Goal: Task Accomplishment & Management: Complete application form

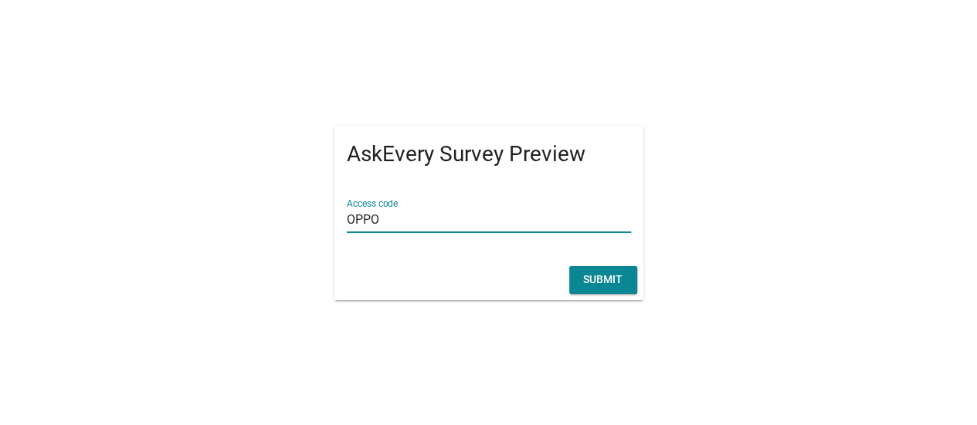
type input "OPPO"
click at [597, 289] on button "Submit" at bounding box center [603, 280] width 68 height 28
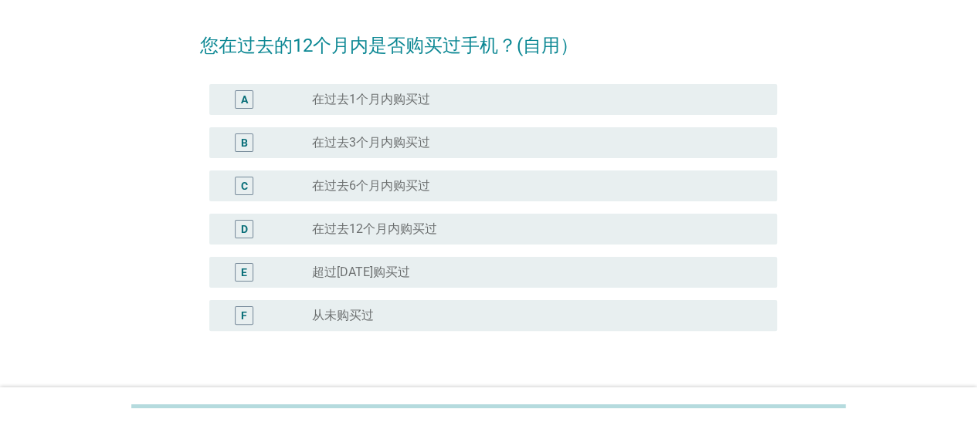
scroll to position [77, 0]
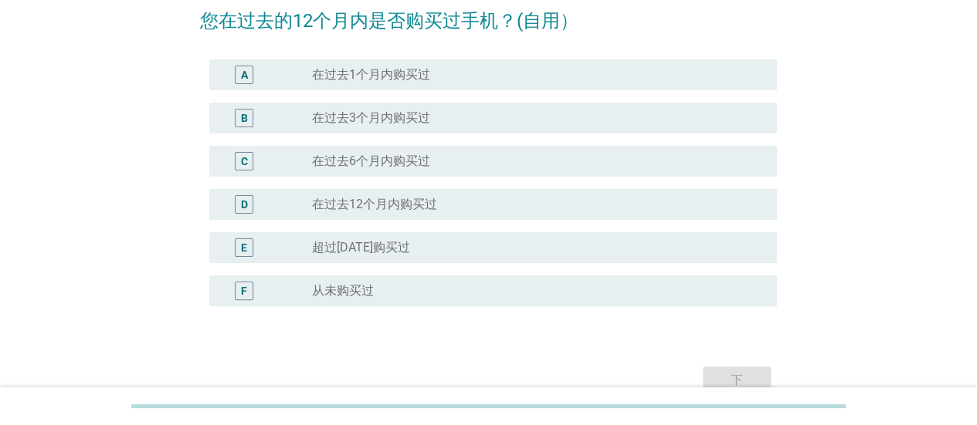
click at [473, 290] on div "radio_button_unchecked 从未购买过" at bounding box center [532, 290] width 440 height 15
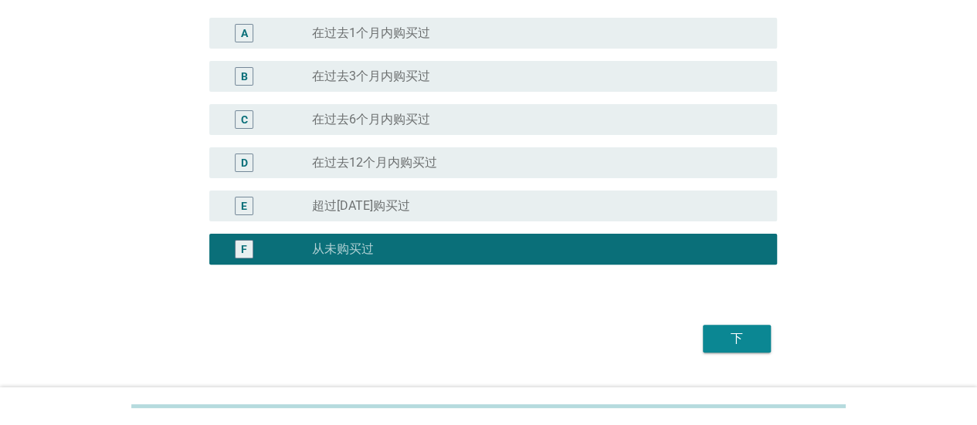
scroll to position [154, 0]
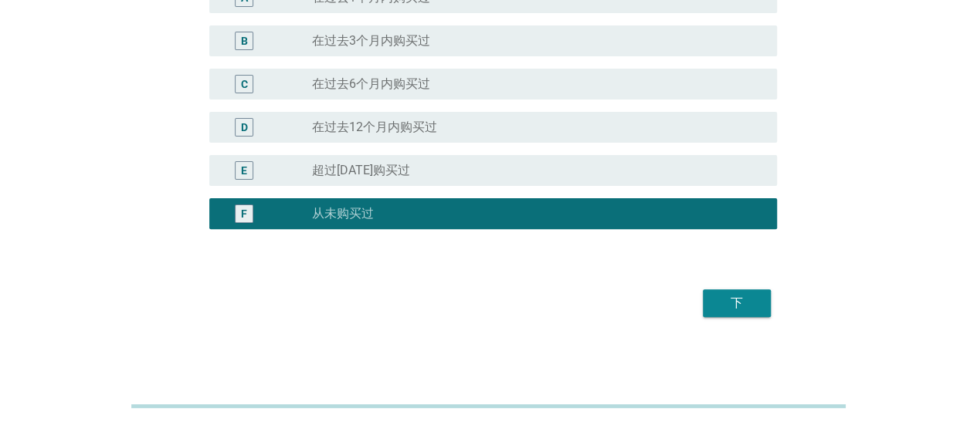
click at [735, 301] on div "下" at bounding box center [736, 303] width 43 height 19
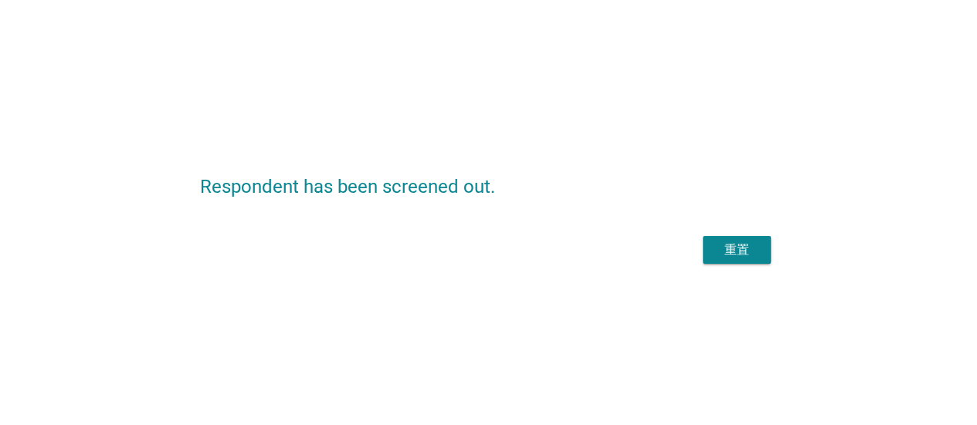
scroll to position [0, 0]
click at [735, 249] on div "重置" at bounding box center [488, 250] width 577 height 37
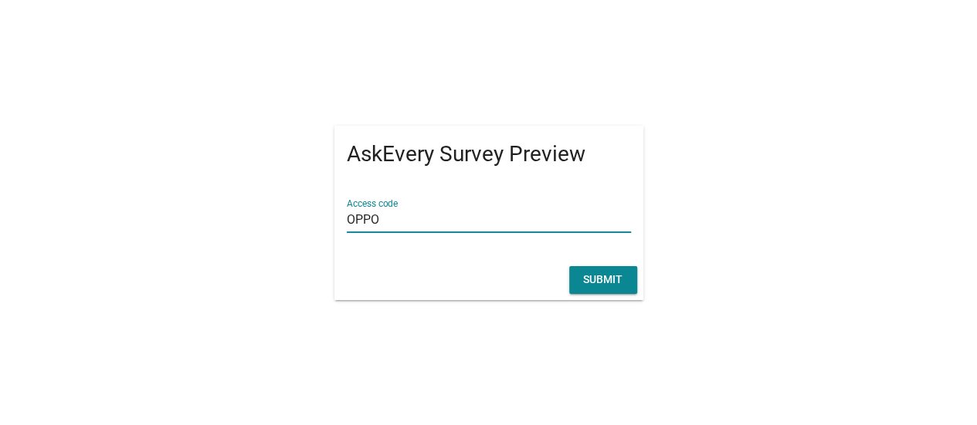
type input "OPPO"
click at [616, 272] on div "Submit" at bounding box center [602, 280] width 43 height 16
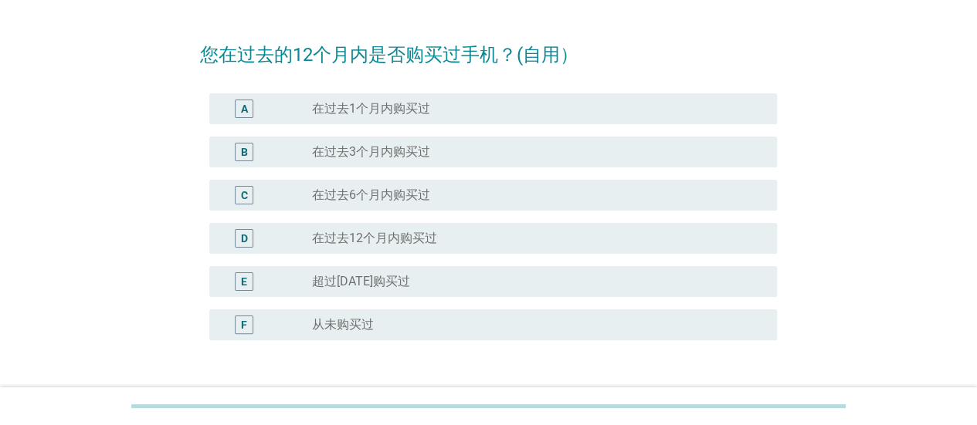
scroll to position [77, 0]
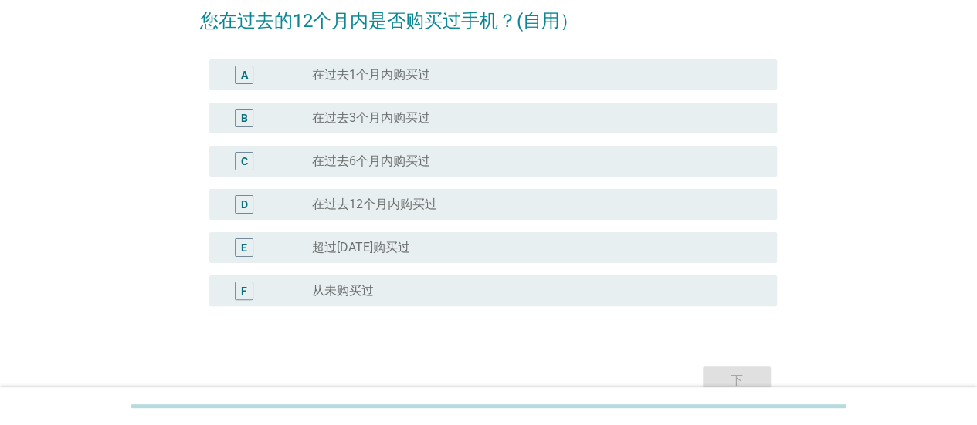
click at [505, 84] on div "A radio_button_unchecked 在过去1个月内购买过" at bounding box center [493, 74] width 568 height 31
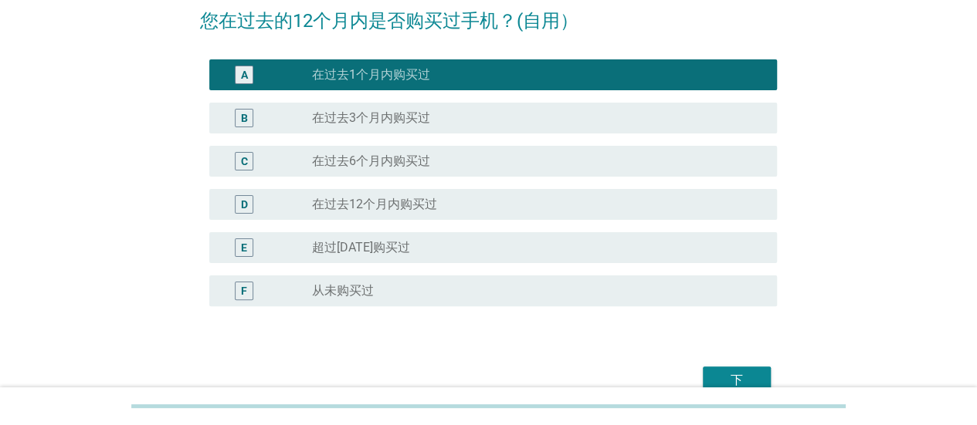
click at [723, 381] on div "下" at bounding box center [736, 380] width 43 height 19
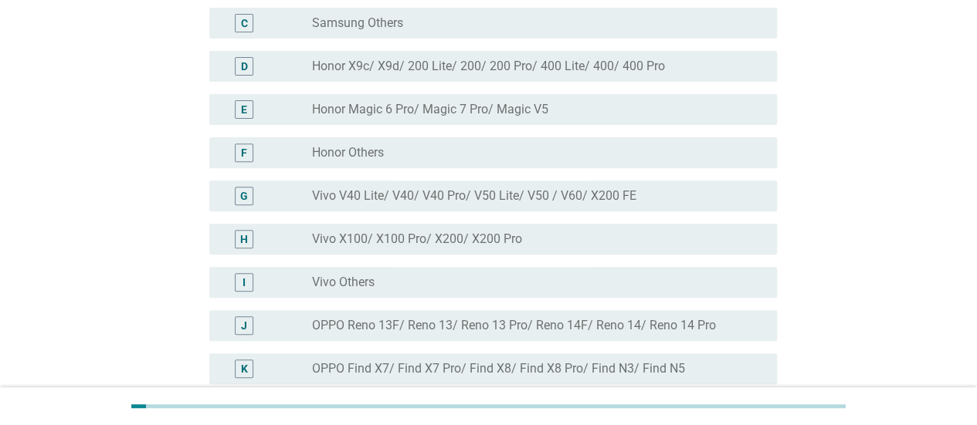
scroll to position [309, 0]
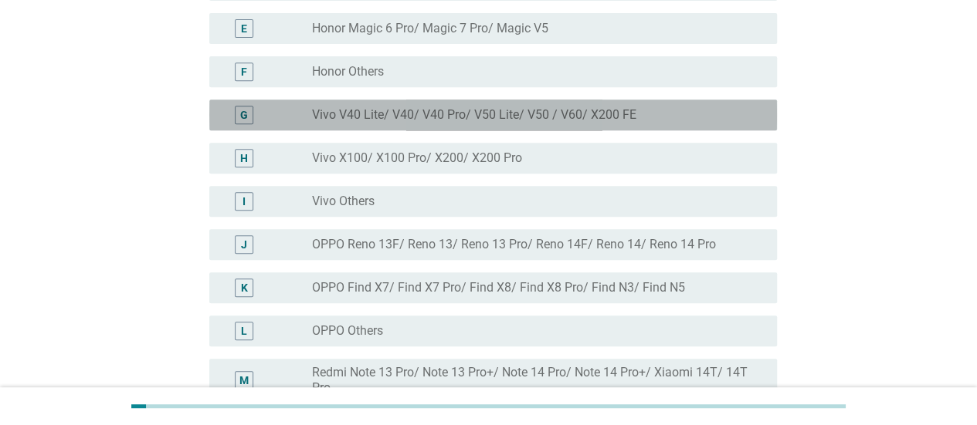
click at [623, 115] on label "Vivo V40 Lite/ V40/ V40 Pro/ V50 Lite/ V50 / V60/ X200 FE" at bounding box center [474, 114] width 324 height 15
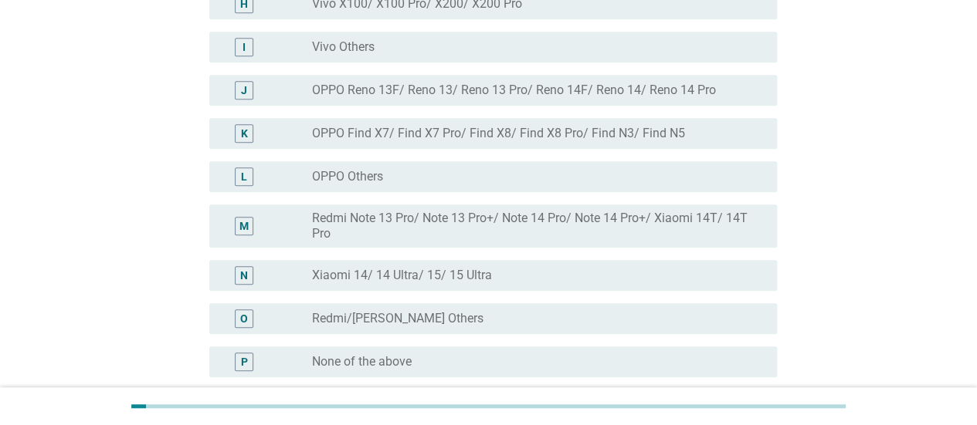
scroll to position [613, 0]
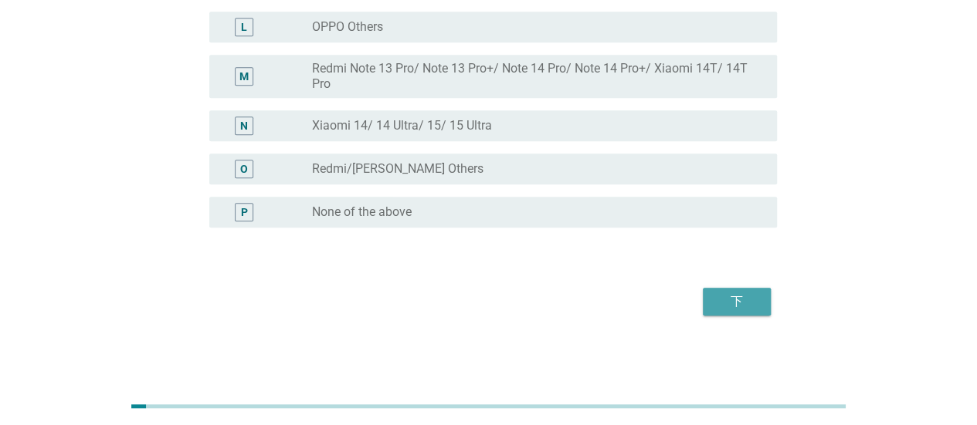
click at [724, 305] on div "下" at bounding box center [736, 302] width 43 height 19
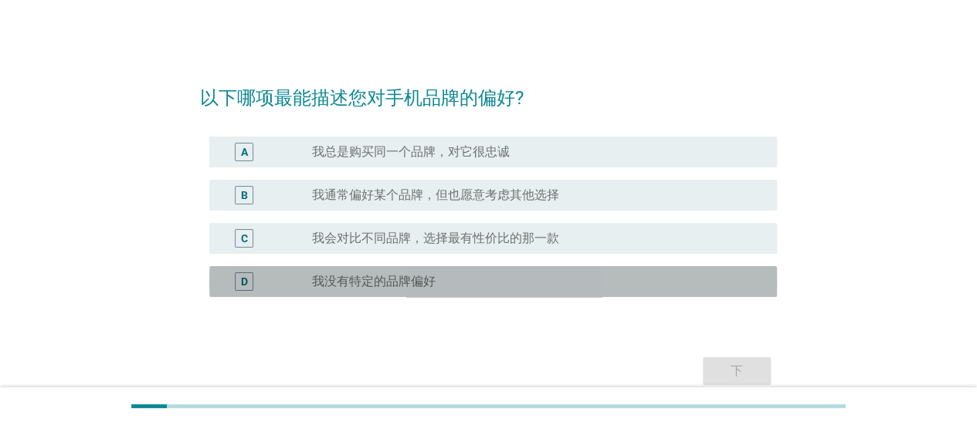
click at [529, 285] on div "radio_button_unchecked 我没有特定的品牌偏好" at bounding box center [532, 281] width 440 height 15
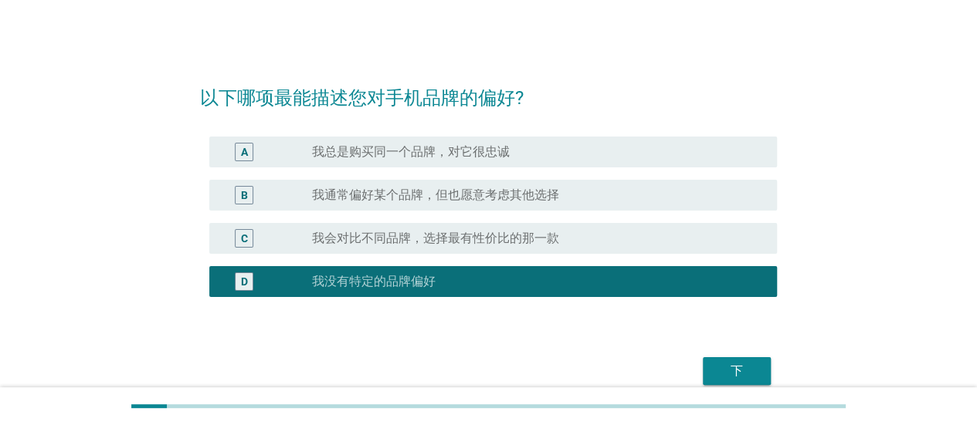
click at [710, 362] on button "下" at bounding box center [737, 372] width 68 height 28
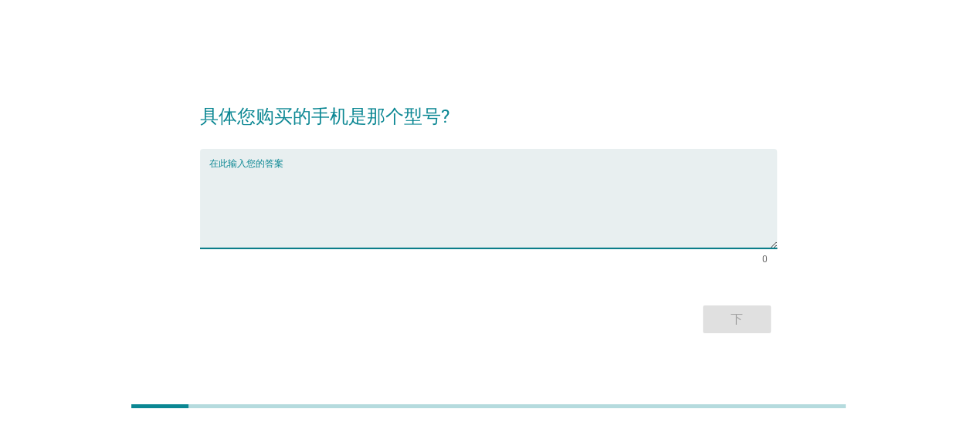
click at [383, 192] on textarea "在此输入您的答案" at bounding box center [493, 208] width 568 height 81
click at [518, 188] on textarea "在此输入您的答案" at bounding box center [493, 208] width 568 height 81
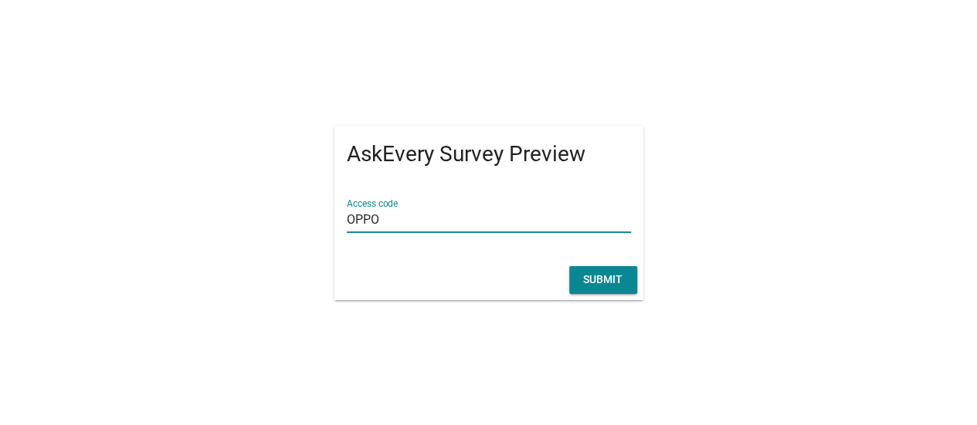
type input "OPPO"
click at [612, 289] on button "Submit" at bounding box center [603, 280] width 68 height 28
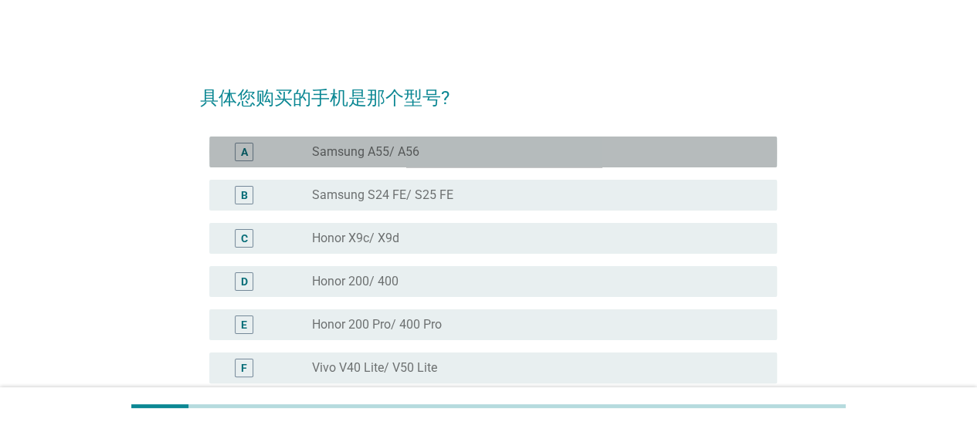
click at [524, 152] on div "radio_button_unchecked Samsung A55/ A56" at bounding box center [532, 151] width 440 height 15
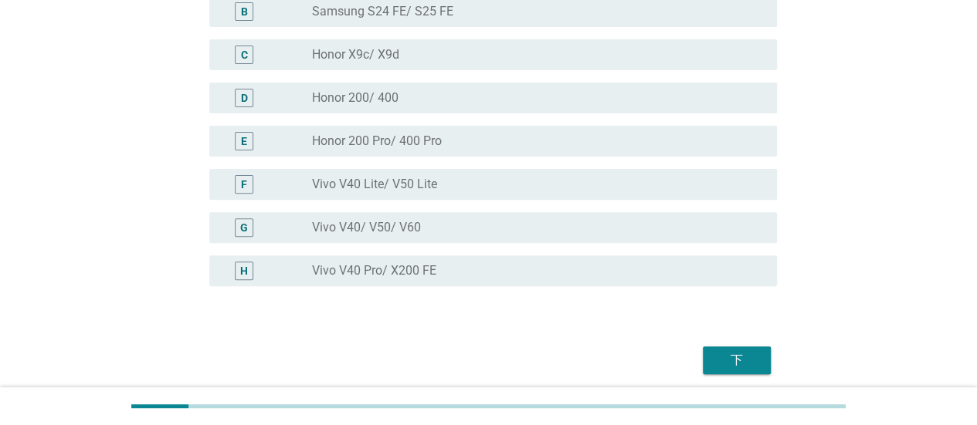
scroll to position [242, 0]
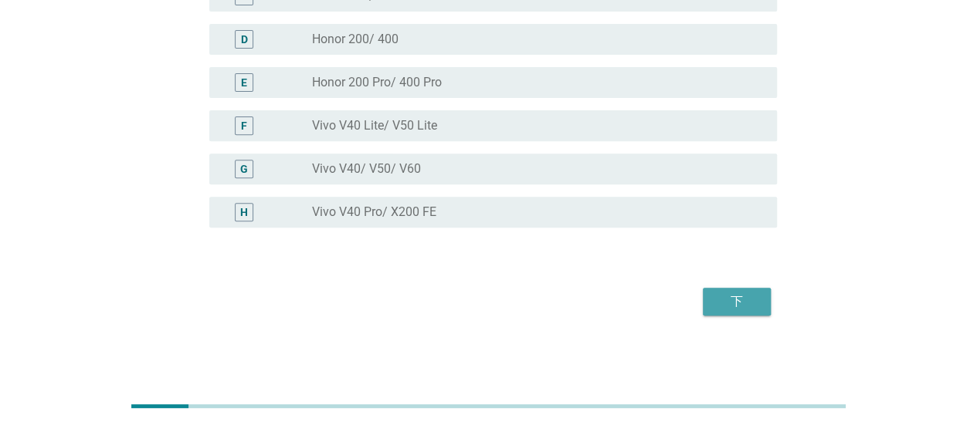
click at [732, 298] on div "下" at bounding box center [736, 302] width 43 height 19
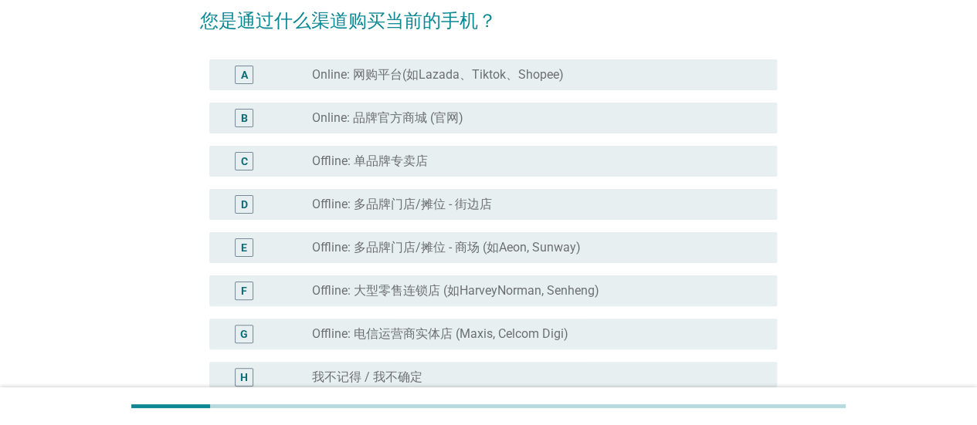
scroll to position [0, 0]
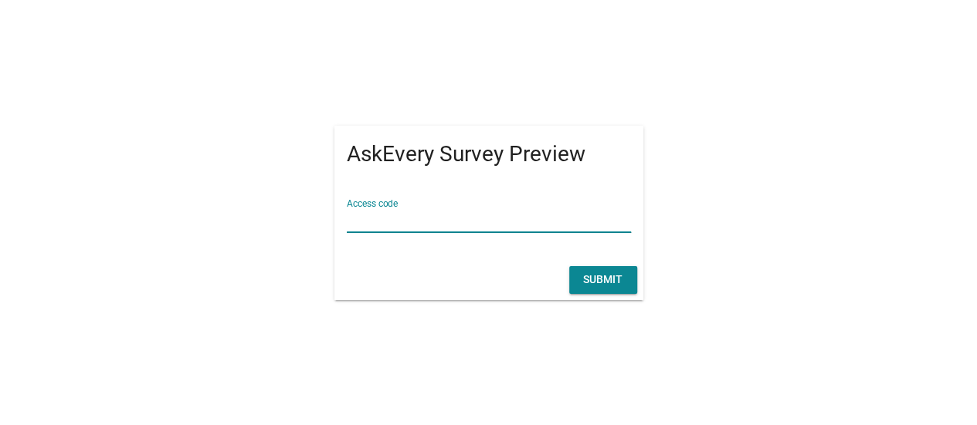
click at [483, 212] on input "Access code" at bounding box center [489, 220] width 284 height 25
type input "OPPO"
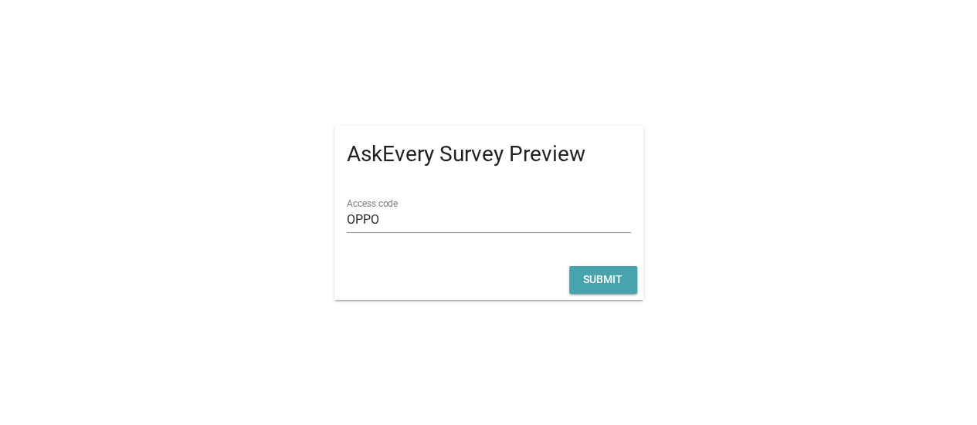
click at [591, 286] on div "Submit" at bounding box center [602, 280] width 43 height 16
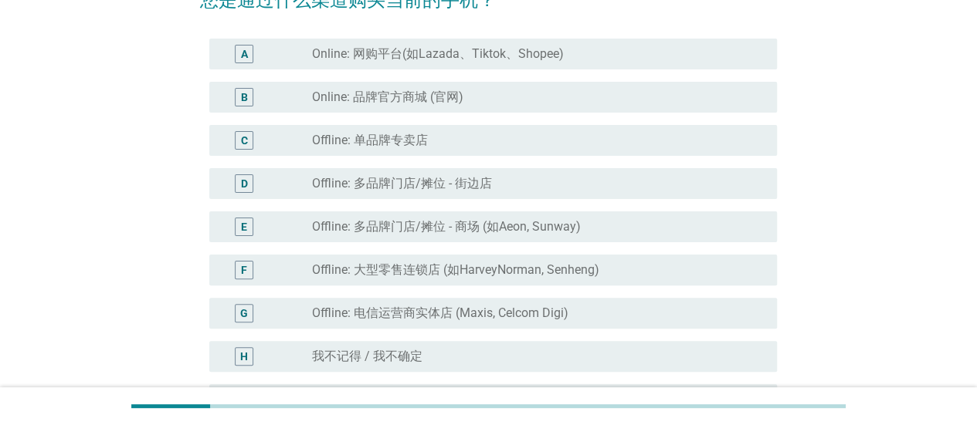
scroll to position [131, 0]
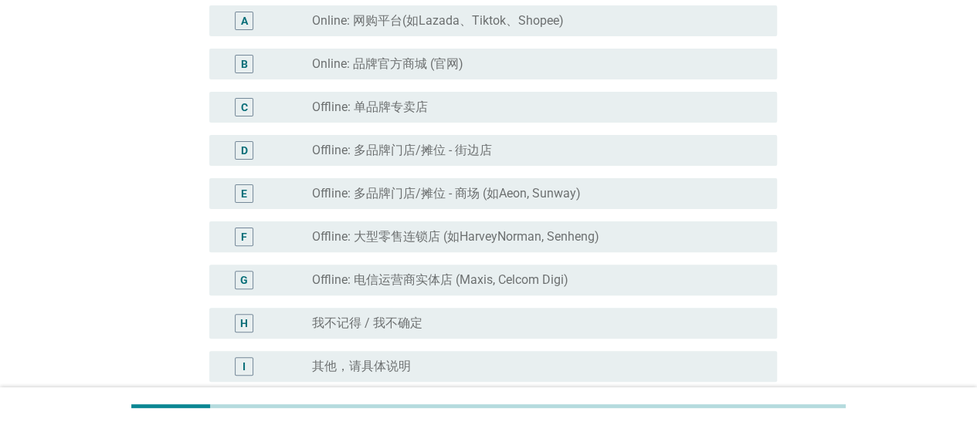
click at [493, 236] on label "Offline: 大型零售连锁店 (如HarveyNorman, Senheng)" at bounding box center [455, 236] width 287 height 15
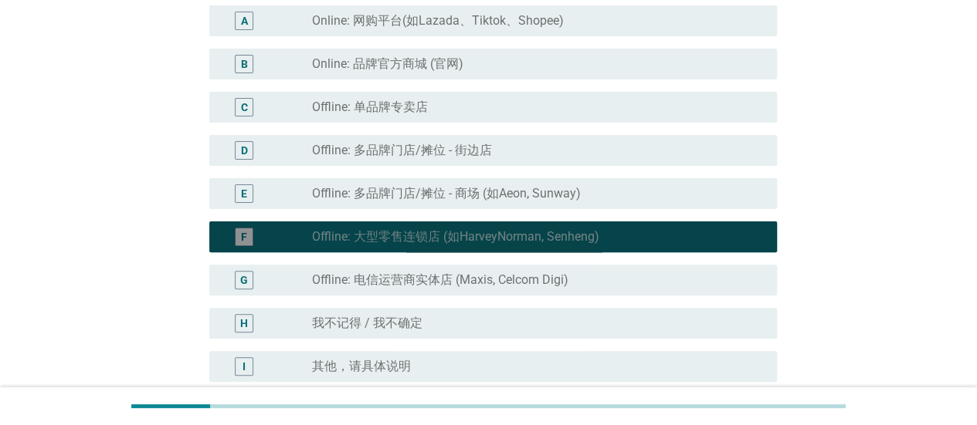
click at [493, 236] on label "Offline: 大型零售连锁店 (如HarveyNorman, Senheng)" at bounding box center [455, 236] width 287 height 15
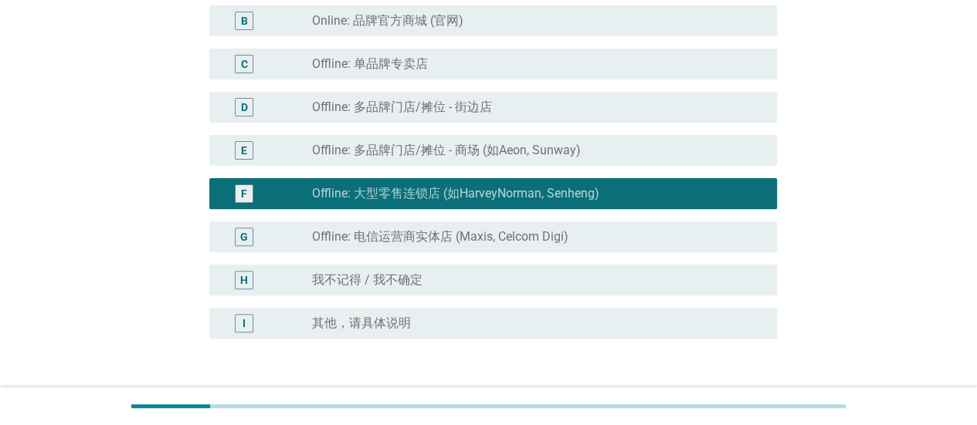
scroll to position [286, 0]
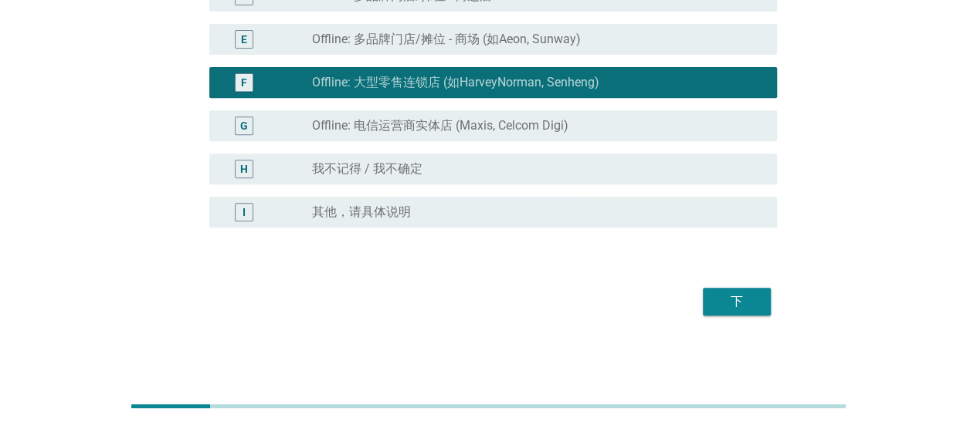
click at [734, 302] on div "下" at bounding box center [736, 302] width 43 height 19
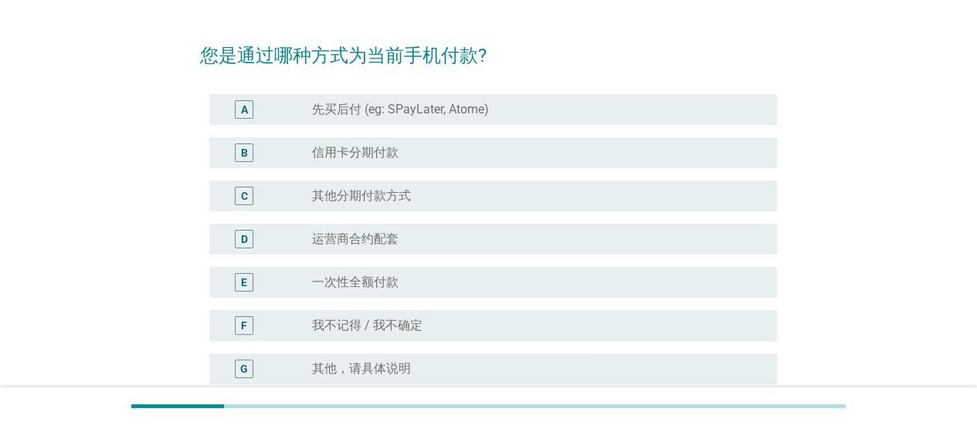
scroll to position [77, 0]
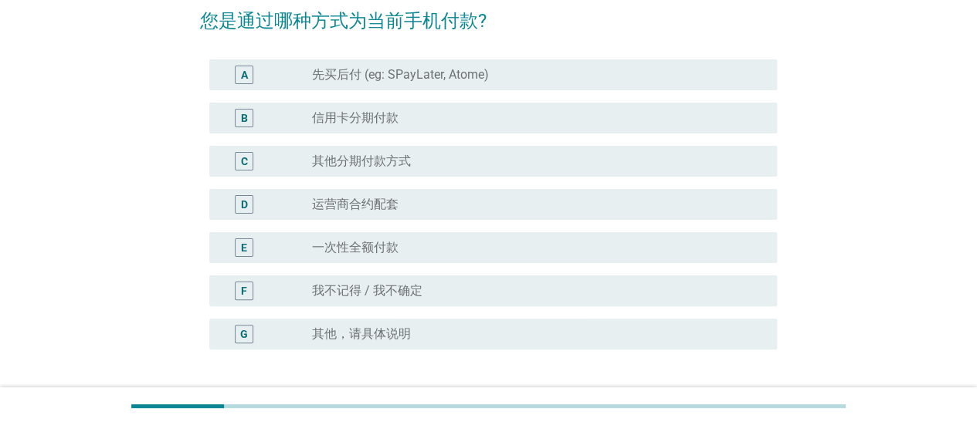
click at [558, 113] on div "radio_button_unchecked 信用卡分期付款" at bounding box center [532, 117] width 440 height 15
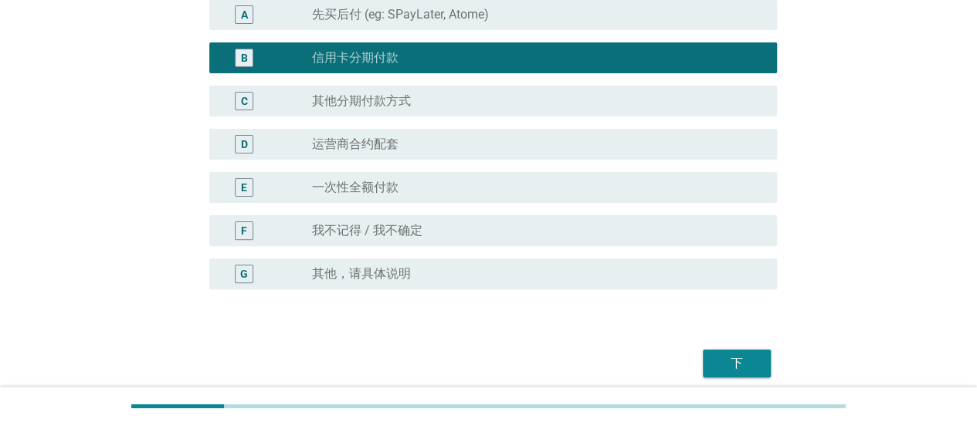
scroll to position [199, 0]
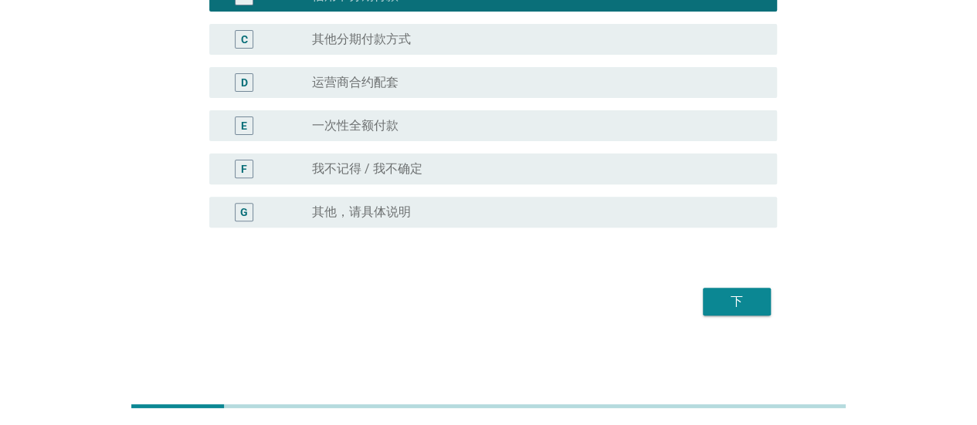
click at [738, 296] on div "下" at bounding box center [736, 302] width 43 height 19
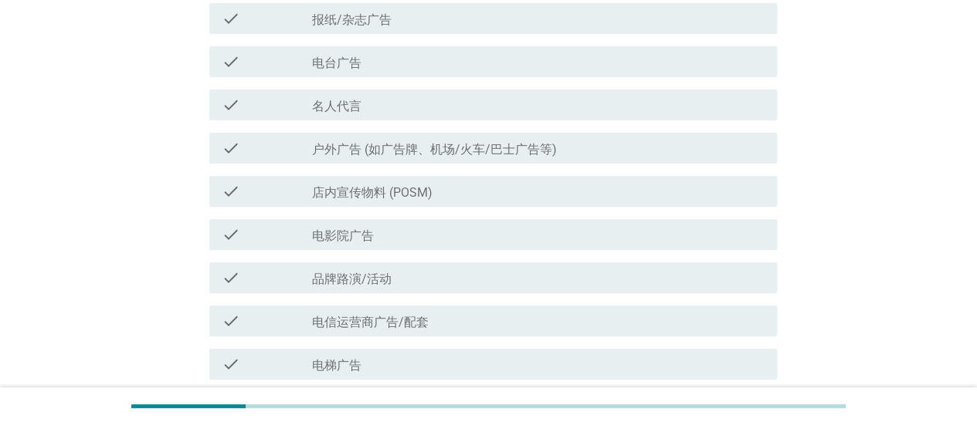
scroll to position [0, 0]
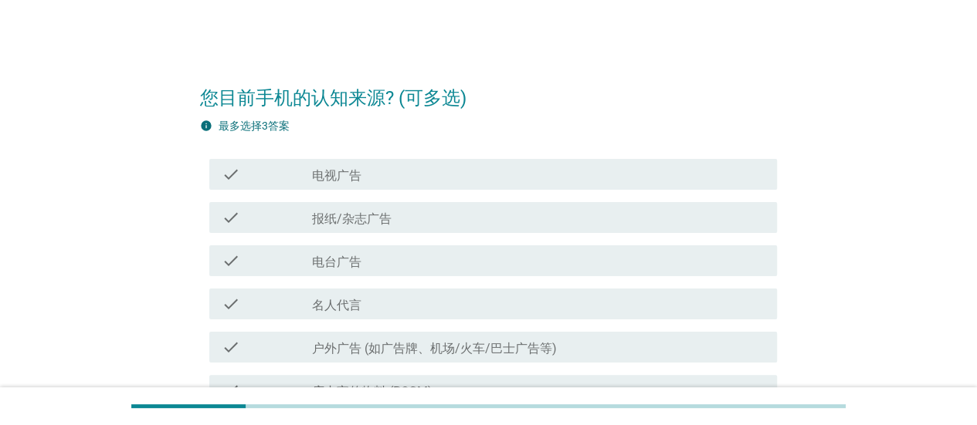
click at [468, 197] on div "check check_box_outline_blank 报纸/杂志广告" at bounding box center [488, 217] width 577 height 43
click at [483, 179] on div "check_box_outline_blank 电视广告" at bounding box center [538, 174] width 453 height 19
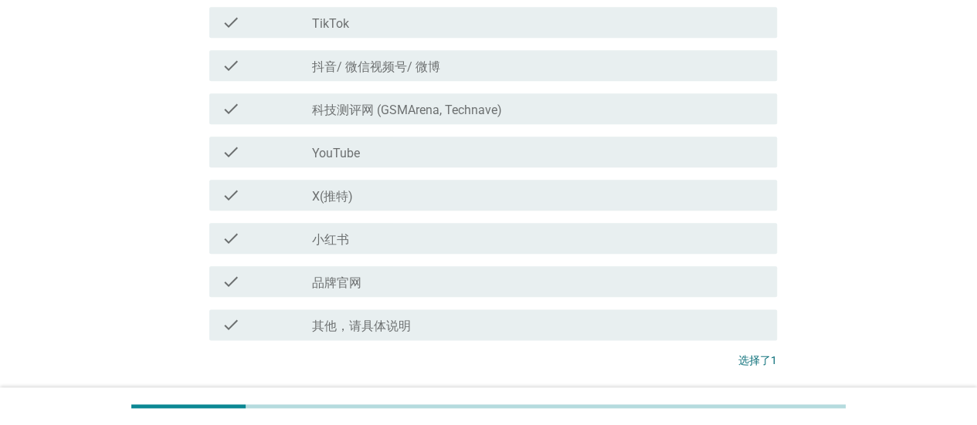
scroll to position [917, 0]
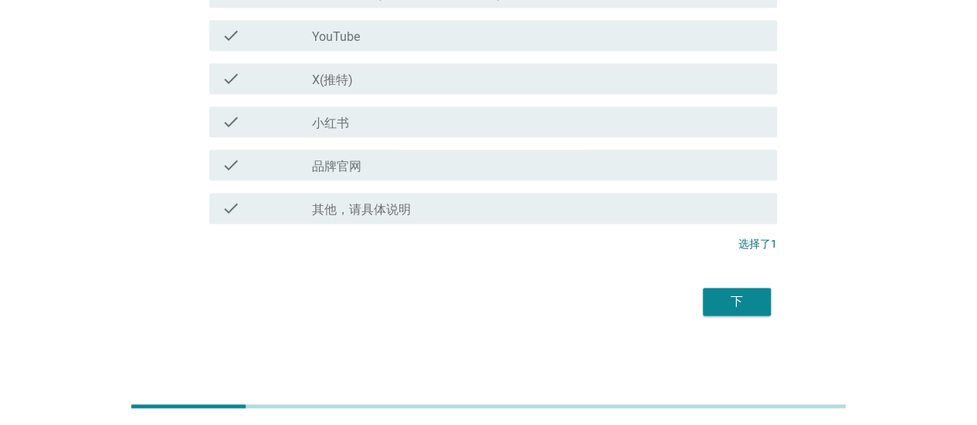
click at [730, 293] on div "下" at bounding box center [736, 302] width 43 height 19
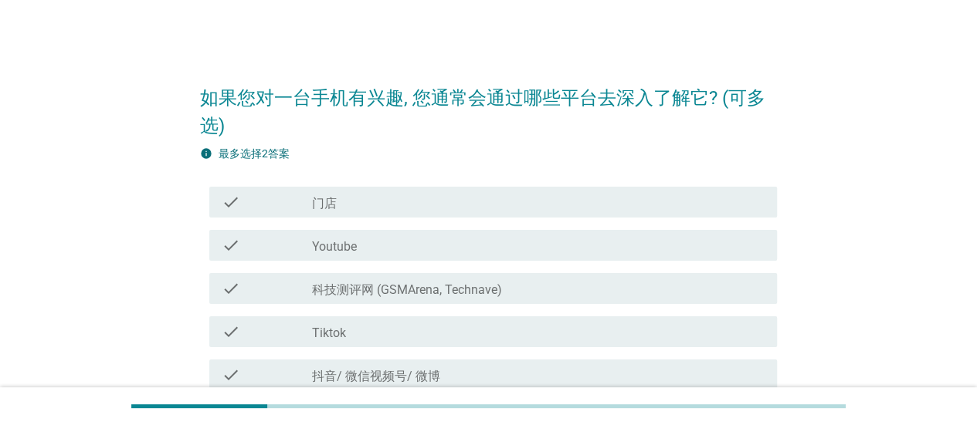
click at [398, 203] on div "check_box_outline_blank 门店" at bounding box center [538, 202] width 453 height 19
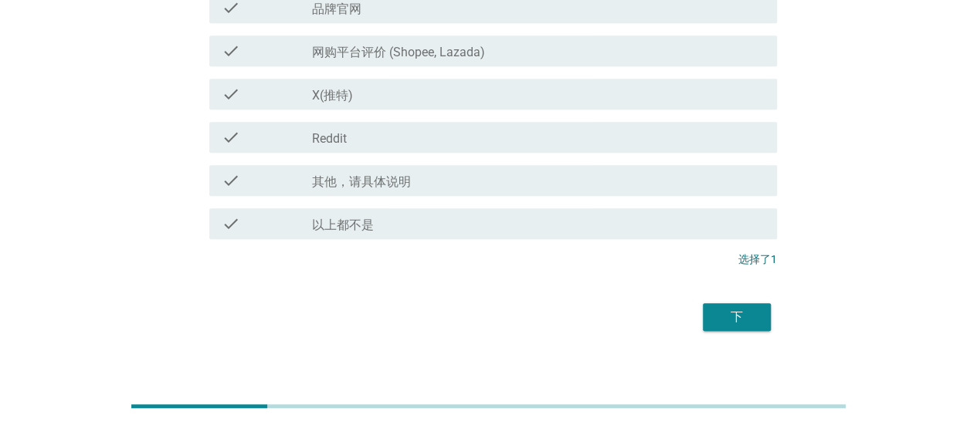
scroll to position [556, 0]
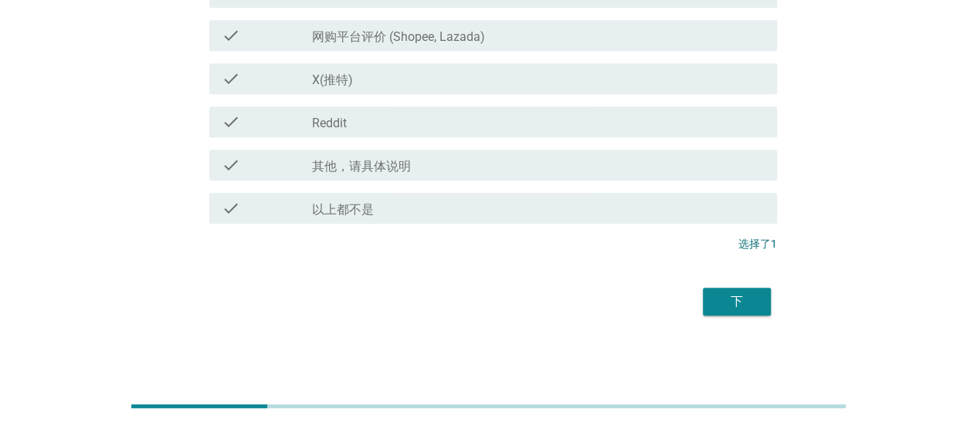
click at [724, 285] on div "下" at bounding box center [488, 301] width 577 height 37
click at [737, 300] on div "下" at bounding box center [736, 302] width 43 height 19
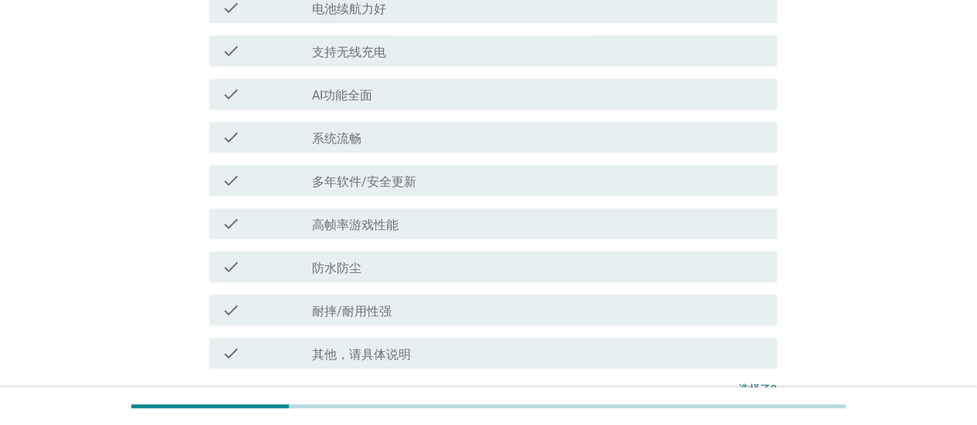
scroll to position [0, 0]
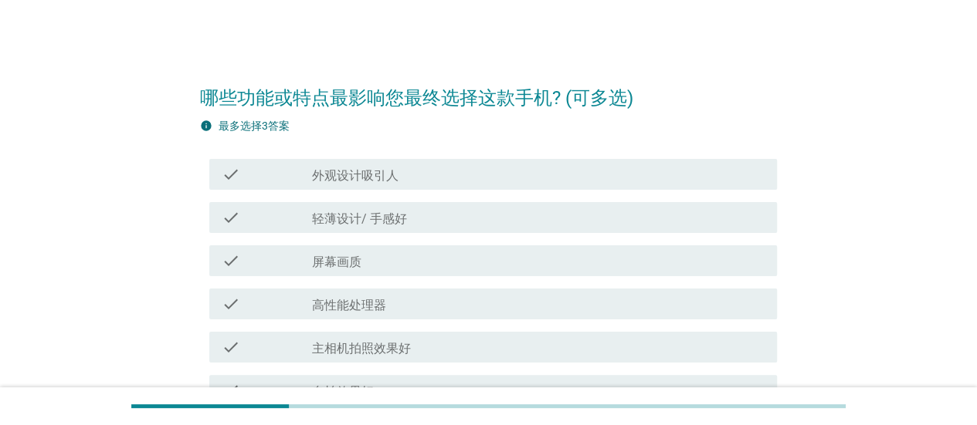
click at [508, 208] on div "check_box_outline_blank 轻薄设计/ 手感好" at bounding box center [538, 217] width 453 height 19
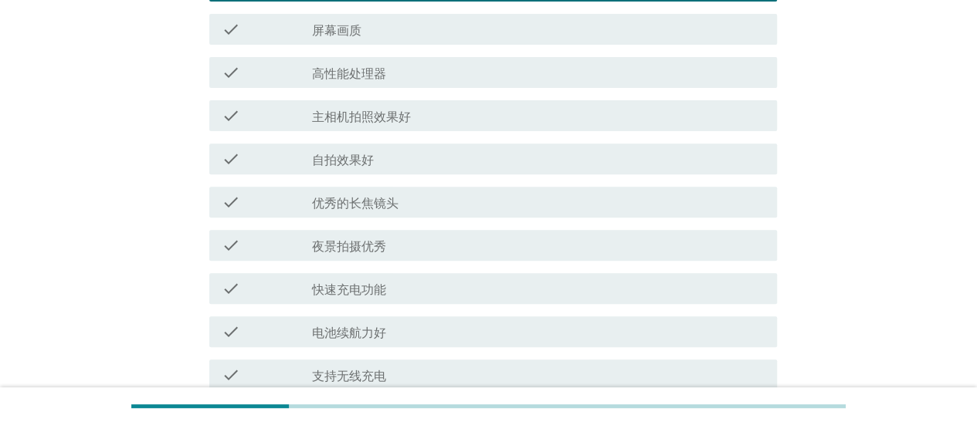
scroll to position [618, 0]
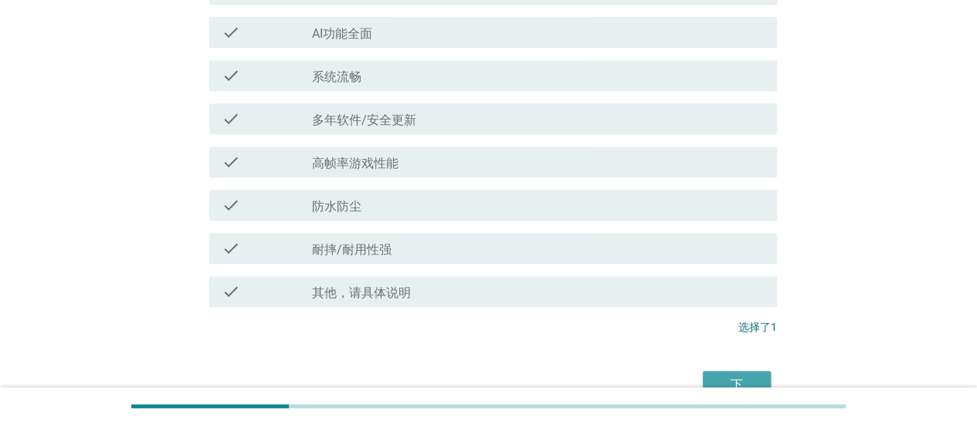
click at [727, 371] on button "下" at bounding box center [737, 385] width 68 height 28
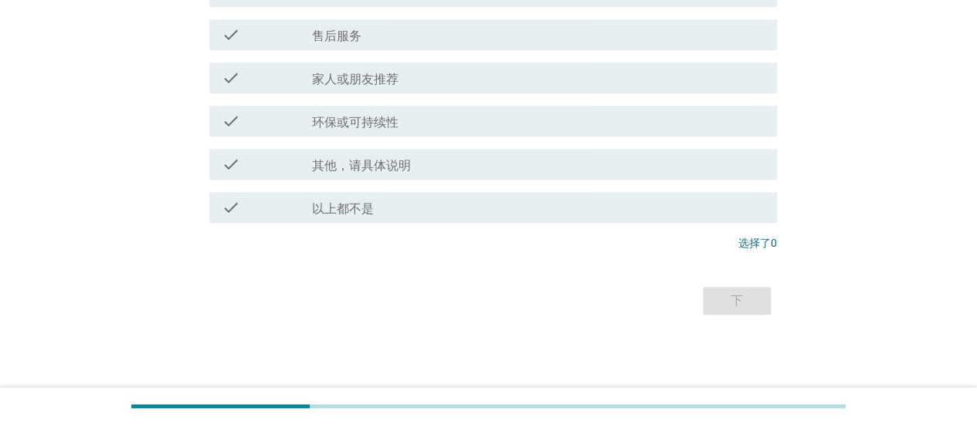
scroll to position [0, 0]
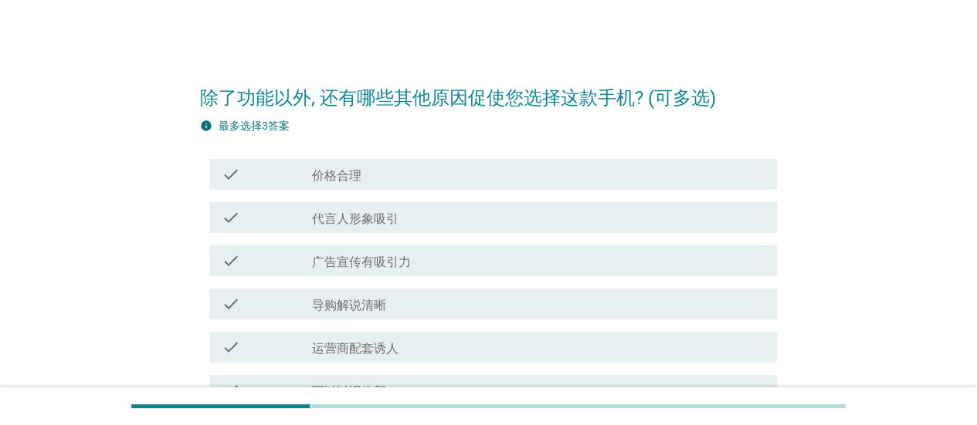
click at [528, 196] on div "check check_box_outline_blank 代言人形象吸引" at bounding box center [488, 217] width 577 height 43
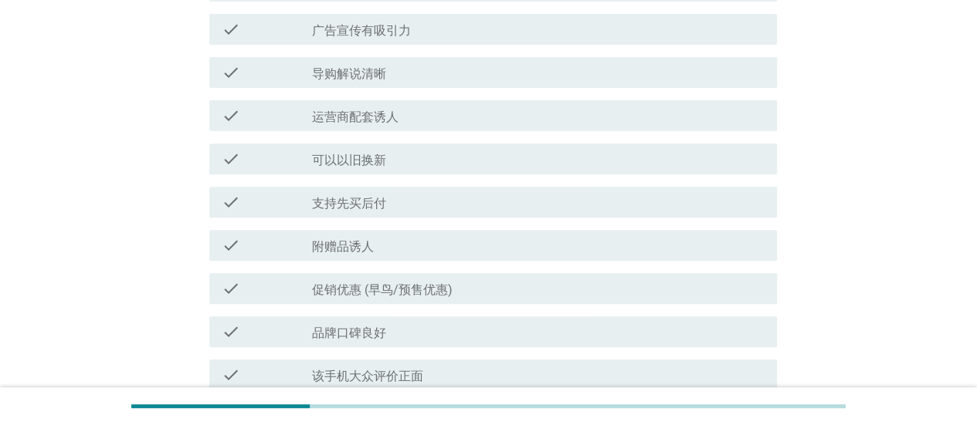
click at [555, 193] on div "check_box_outline_blank 支持先买后付" at bounding box center [538, 202] width 453 height 19
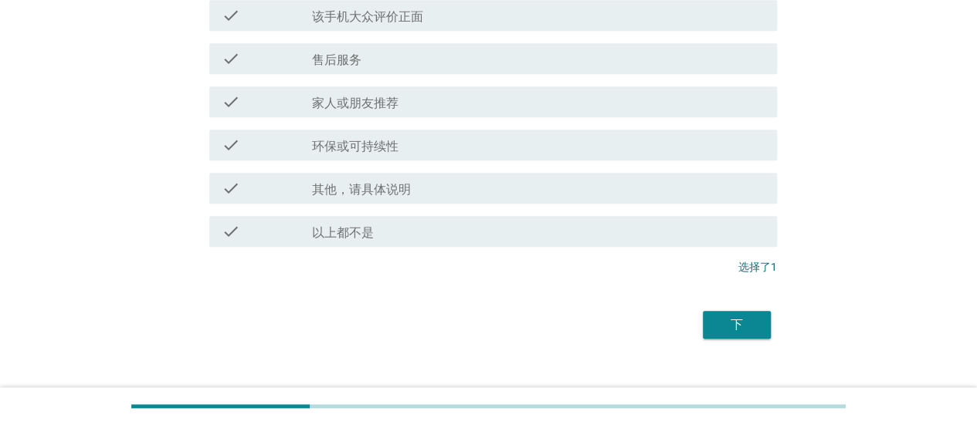
scroll to position [615, 0]
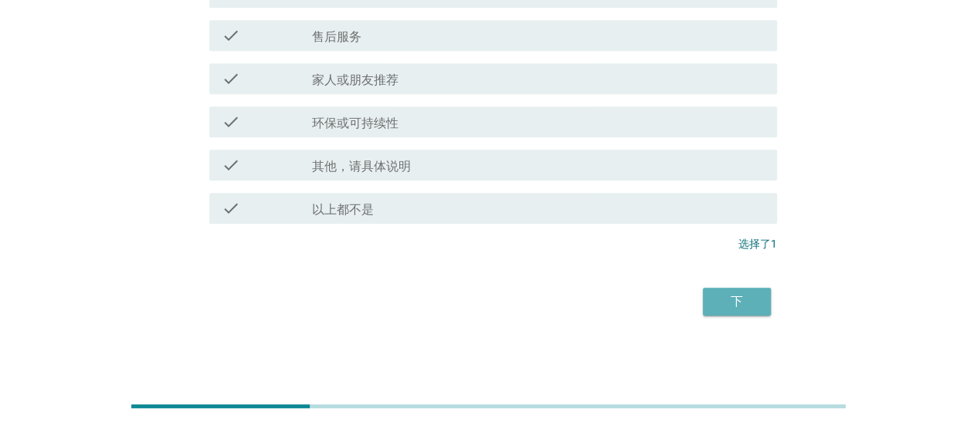
click at [754, 313] on button "下" at bounding box center [737, 302] width 68 height 28
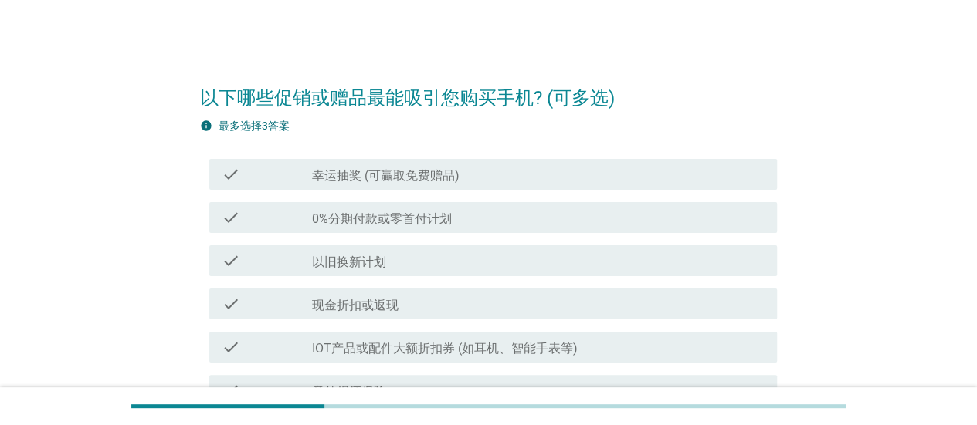
click at [499, 212] on div "check_box_outline_blank 0%分期付款或零首付计划" at bounding box center [538, 217] width 453 height 19
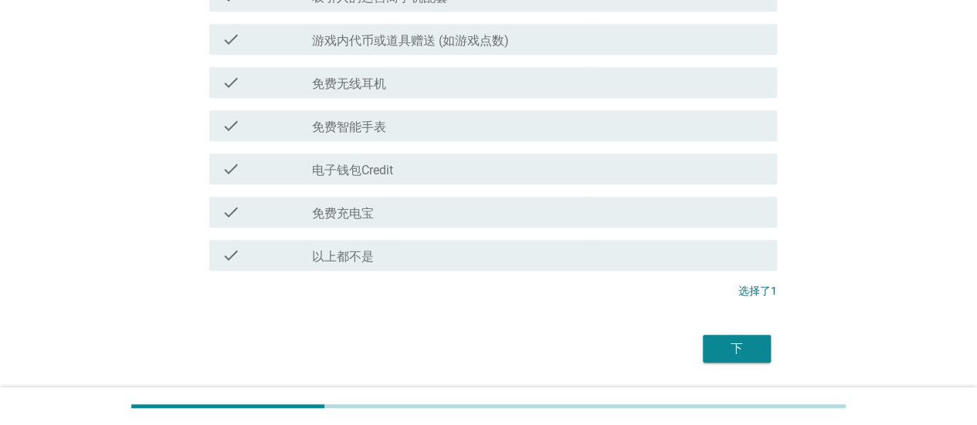
scroll to position [571, 0]
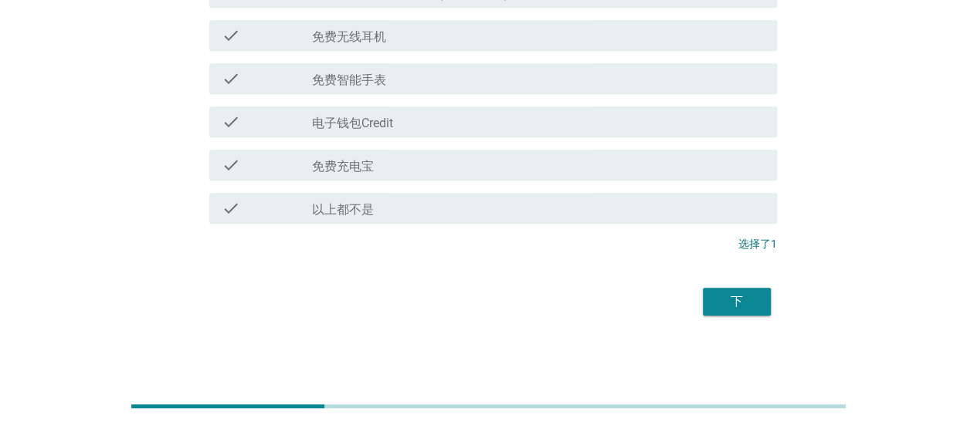
click at [741, 302] on div "下" at bounding box center [736, 302] width 43 height 19
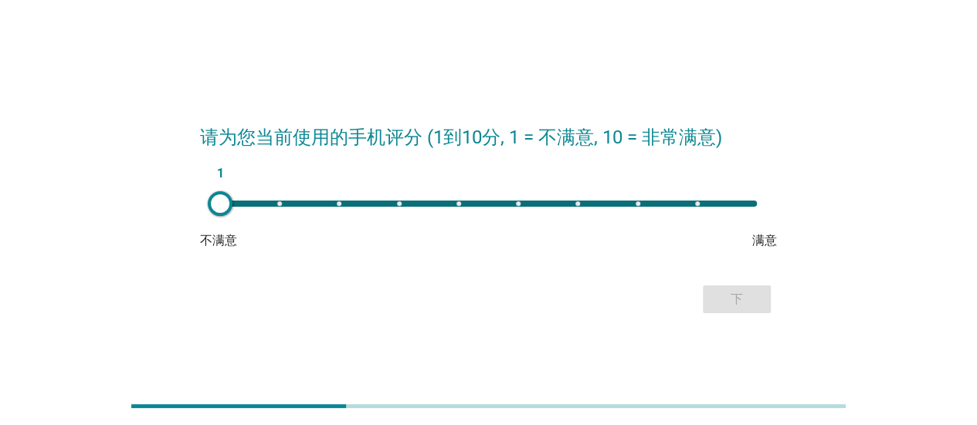
click at [618, 194] on div "1" at bounding box center [488, 203] width 561 height 31
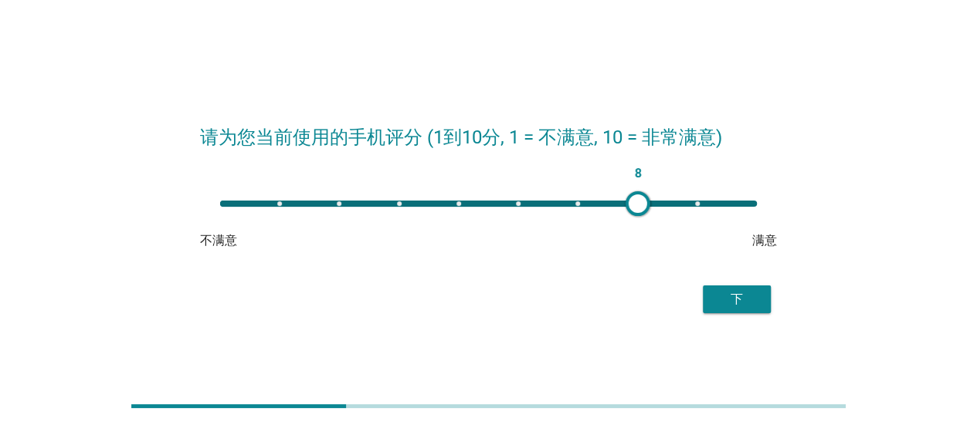
click at [632, 202] on div "8" at bounding box center [488, 204] width 537 height 6
click at [684, 192] on div "8" at bounding box center [488, 203] width 561 height 31
type input "9"
click at [704, 209] on div "9" at bounding box center [488, 203] width 561 height 31
click at [737, 279] on form "请为您当前使用的手机评分 (1到10分, 1 = 不满意, 10 = 非常满意) 9 不满意 满意 下" at bounding box center [488, 213] width 577 height 210
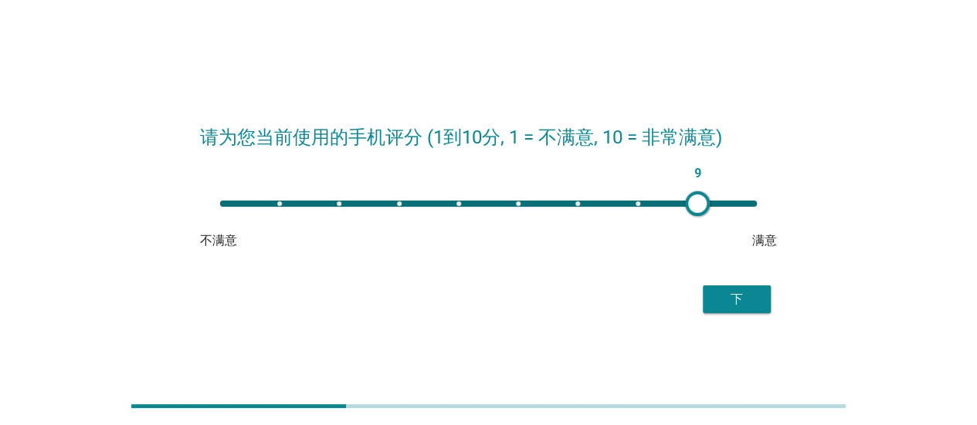
click at [740, 309] on button "下" at bounding box center [737, 300] width 68 height 28
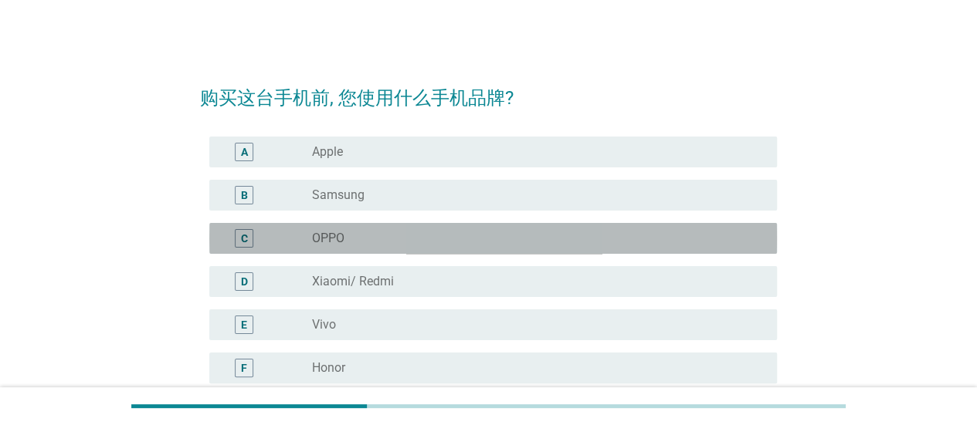
click at [612, 229] on div "radio_button_unchecked OPPO" at bounding box center [538, 238] width 453 height 19
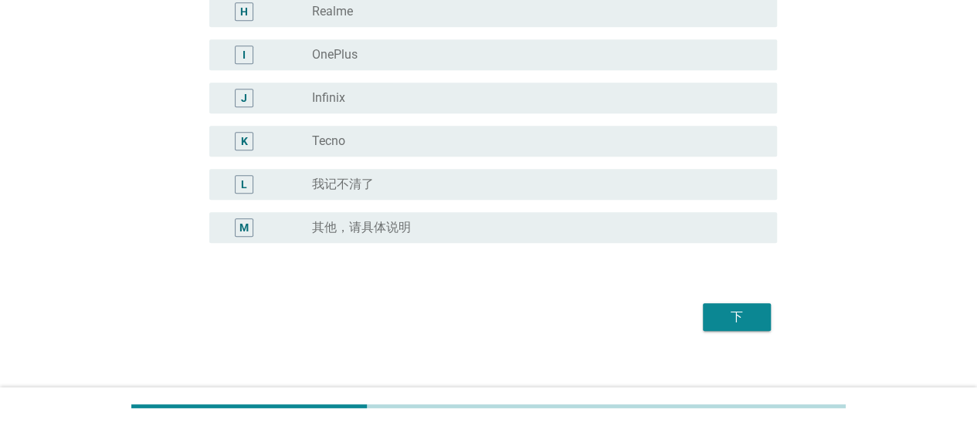
scroll to position [459, 0]
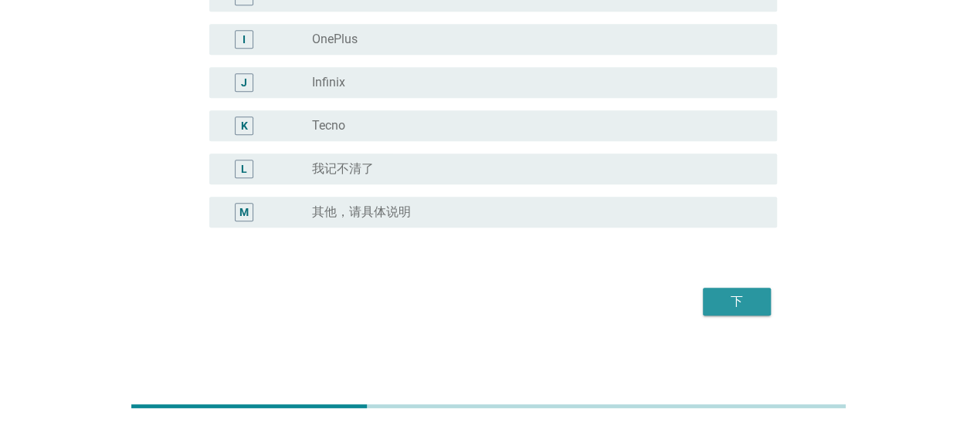
click at [731, 296] on div "下" at bounding box center [736, 302] width 43 height 19
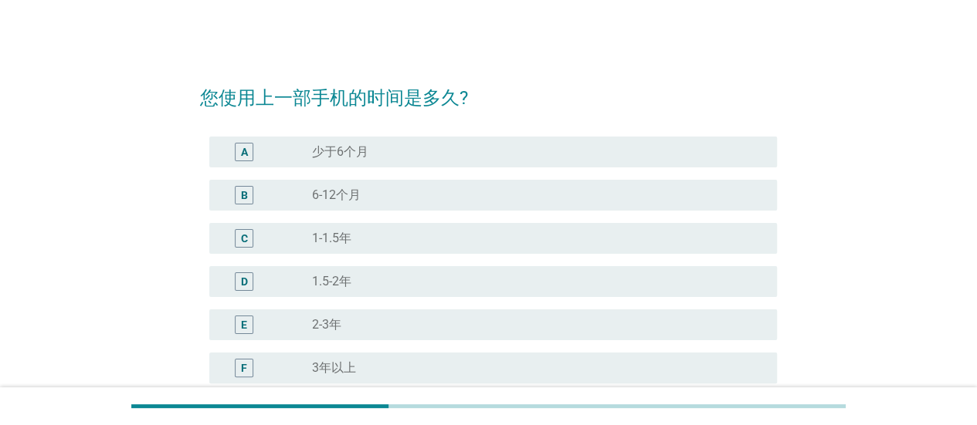
click at [527, 175] on div "B radio_button_unchecked 6-12个月" at bounding box center [488, 195] width 577 height 43
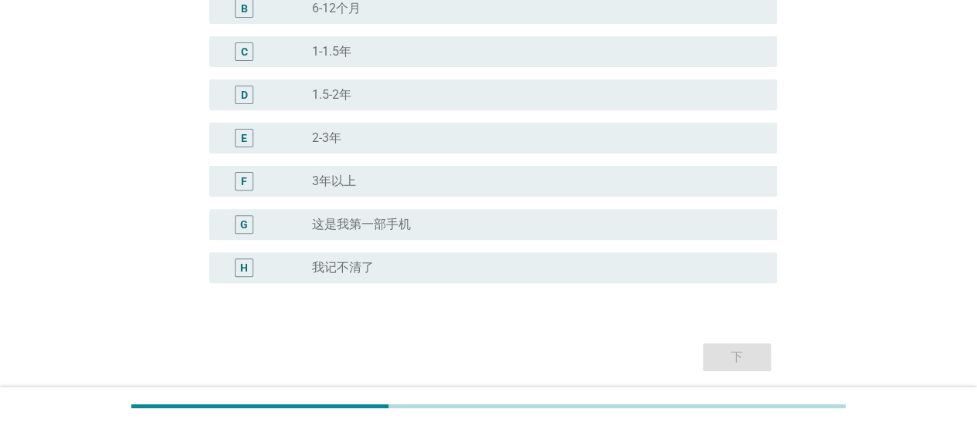
scroll to position [242, 0]
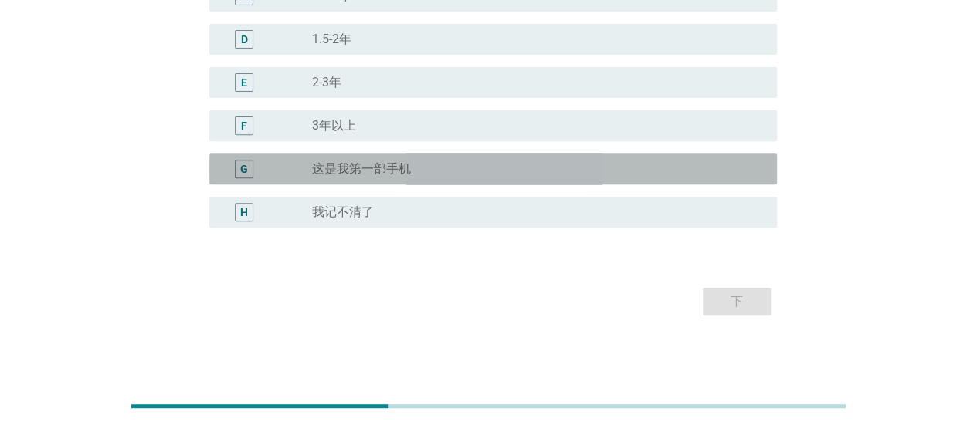
click at [580, 154] on div "G radio_button_unchecked 这是我第一部手机" at bounding box center [493, 169] width 568 height 31
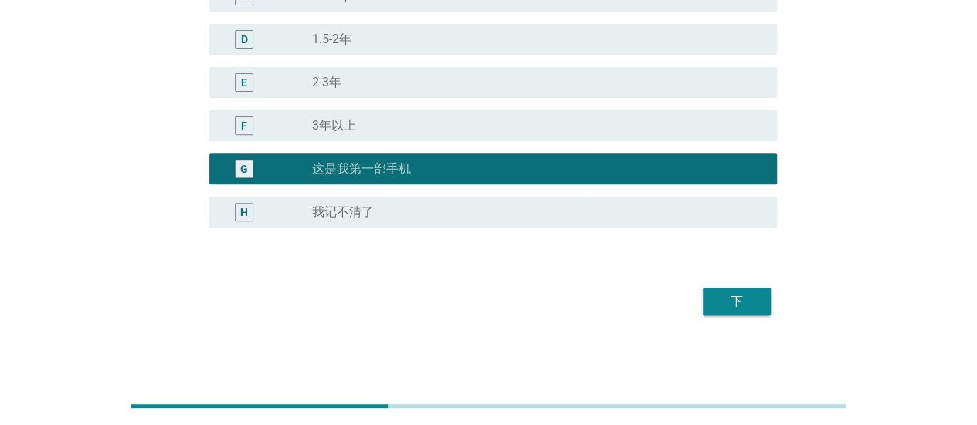
click at [737, 317] on div "下" at bounding box center [488, 301] width 577 height 37
click at [733, 305] on div "下" at bounding box center [736, 302] width 43 height 19
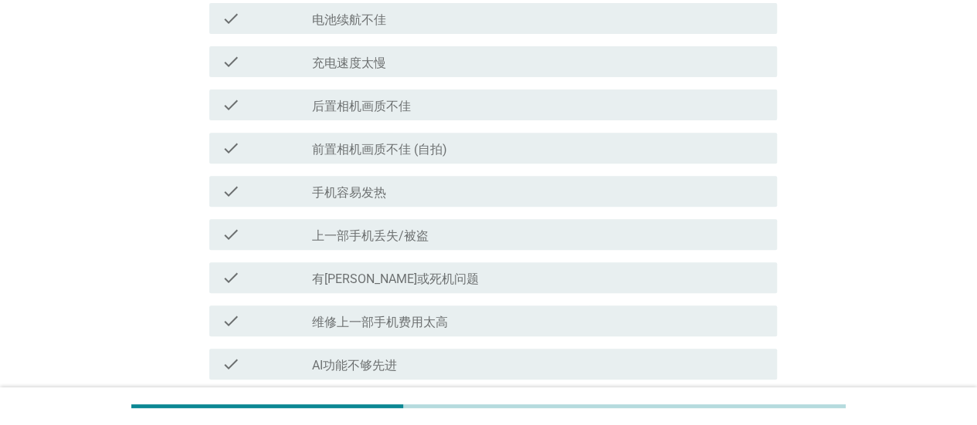
scroll to position [0, 0]
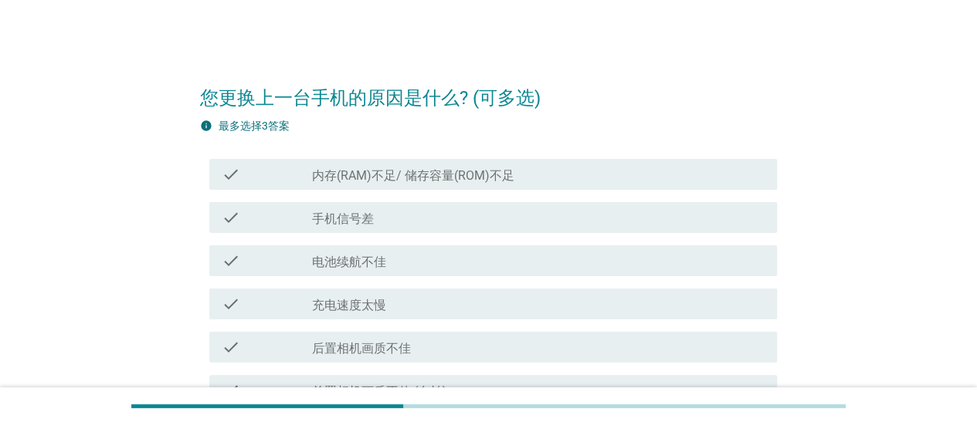
click at [572, 231] on div "check check_box_outline_blank 手机信号差" at bounding box center [493, 217] width 568 height 31
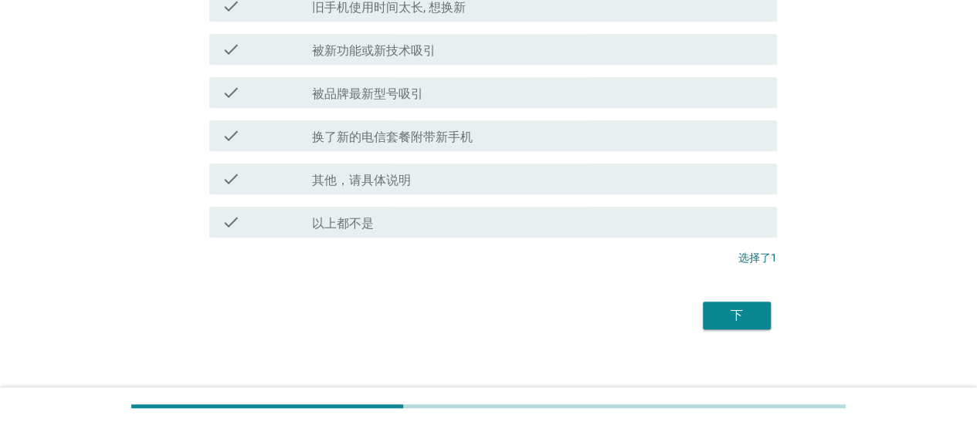
scroll to position [658, 0]
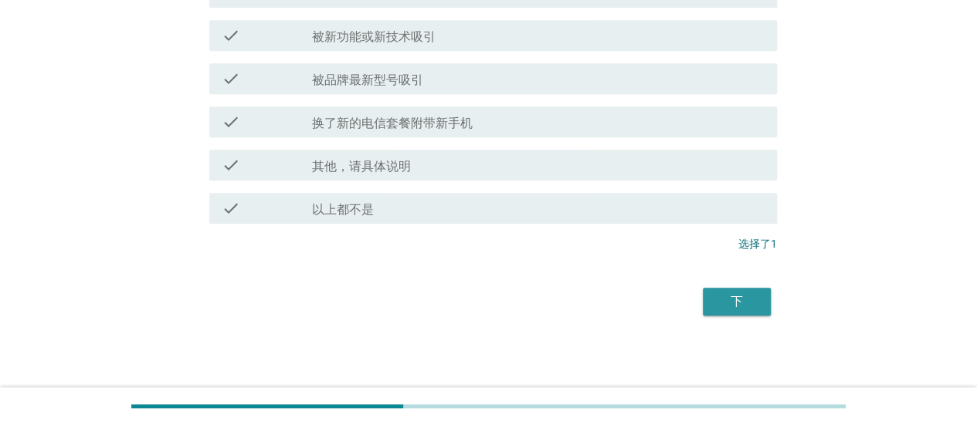
click at [731, 305] on div "下" at bounding box center [736, 302] width 43 height 19
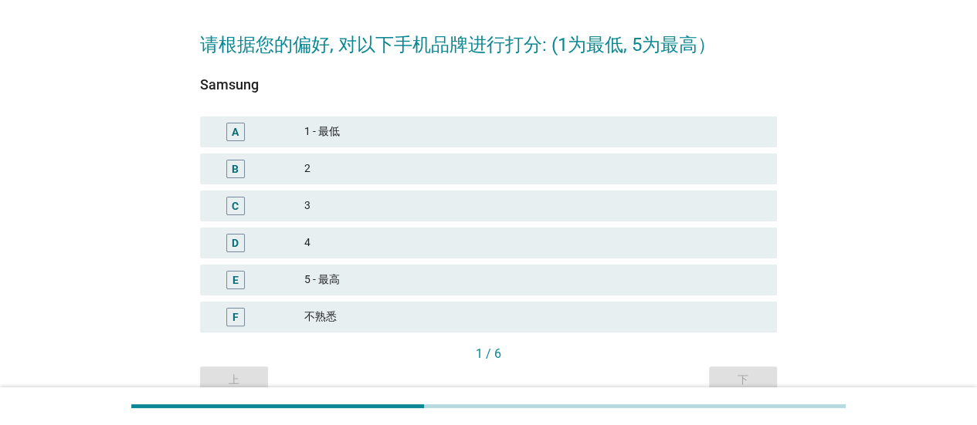
scroll to position [77, 0]
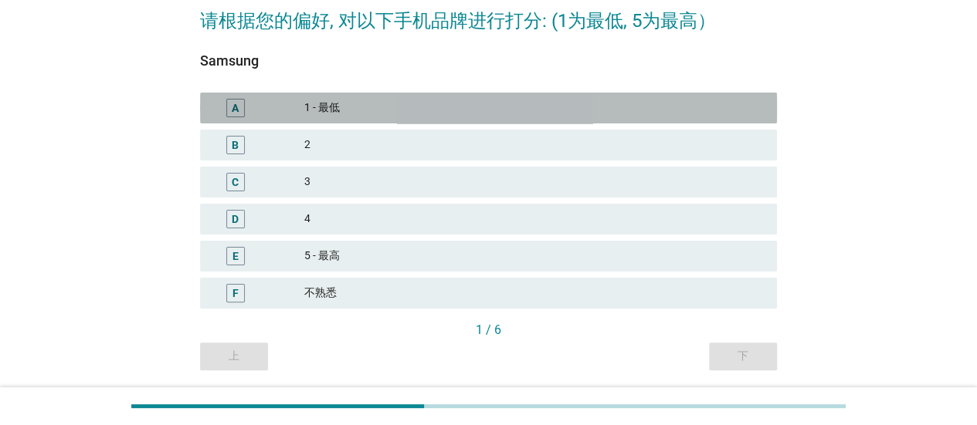
click at [452, 111] on div "1 - 最低" at bounding box center [534, 108] width 460 height 19
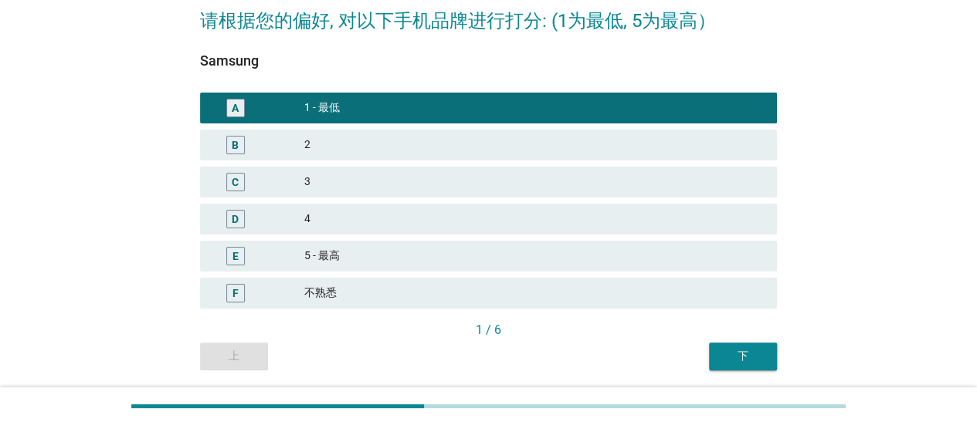
click at [748, 351] on div "下" at bounding box center [742, 356] width 43 height 16
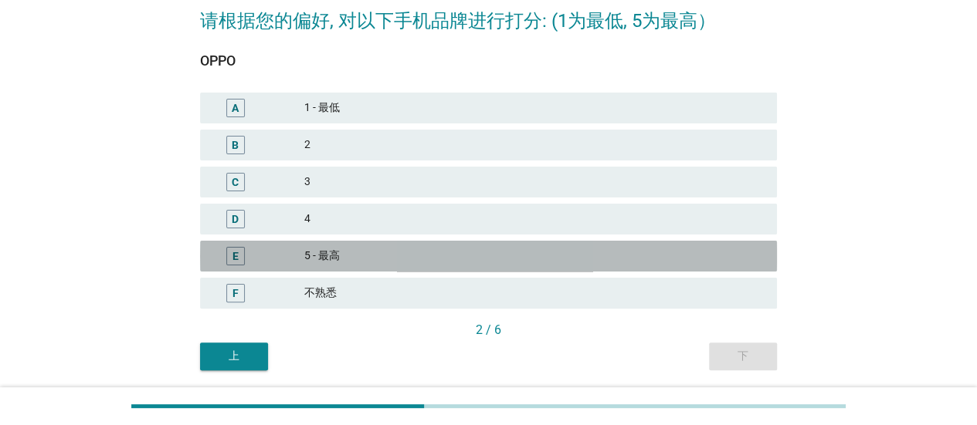
click at [391, 256] on div "5 - 最高" at bounding box center [534, 256] width 460 height 19
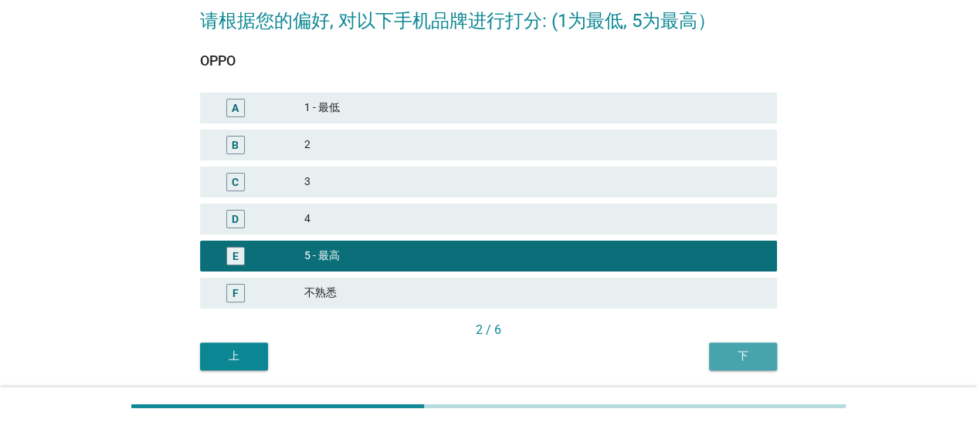
click at [740, 364] on div "下" at bounding box center [742, 356] width 43 height 16
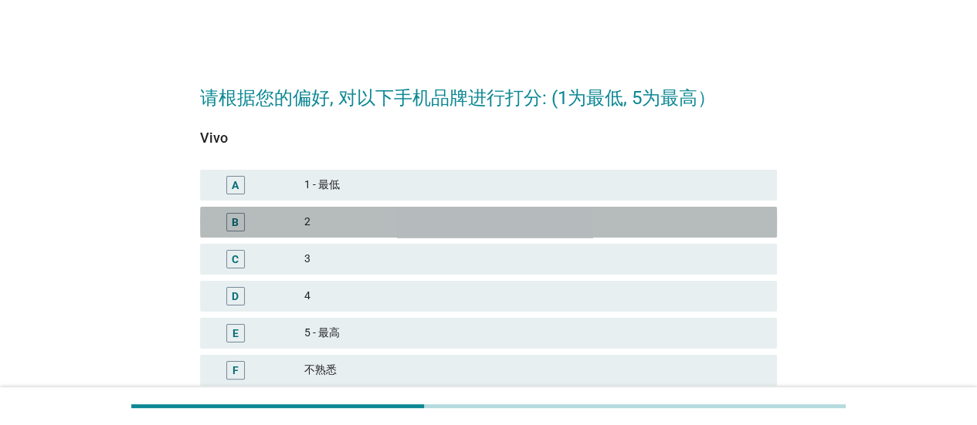
click at [496, 225] on div "2" at bounding box center [534, 222] width 460 height 19
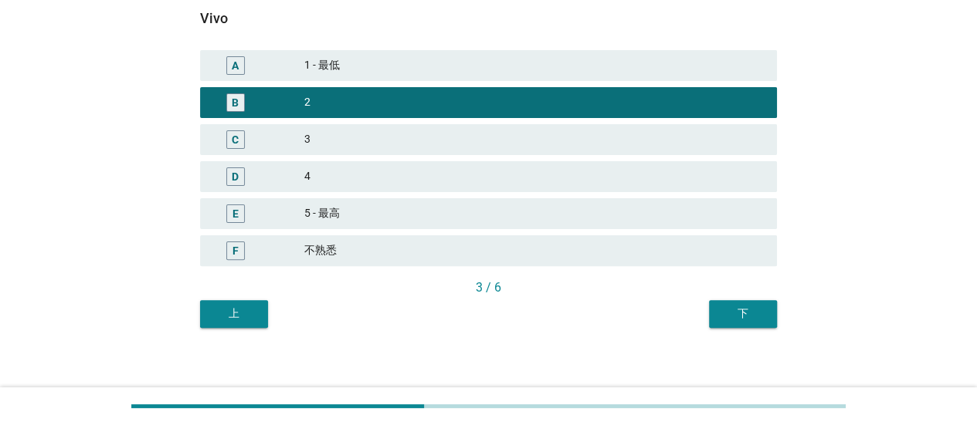
scroll to position [128, 0]
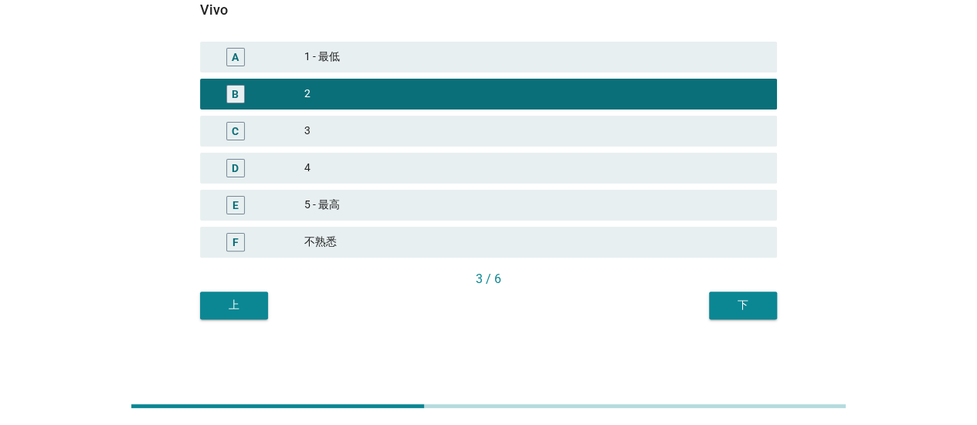
click at [519, 180] on div "D 4" at bounding box center [488, 168] width 577 height 31
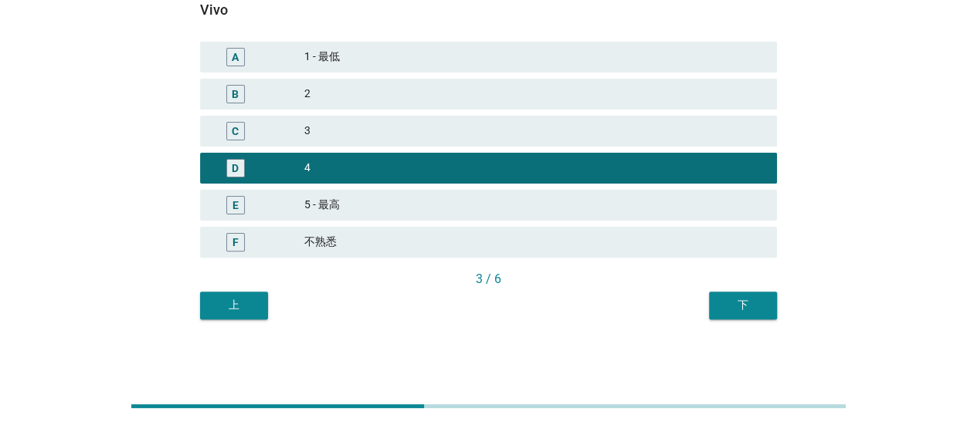
click at [493, 202] on div "5 - 最高" at bounding box center [534, 205] width 460 height 19
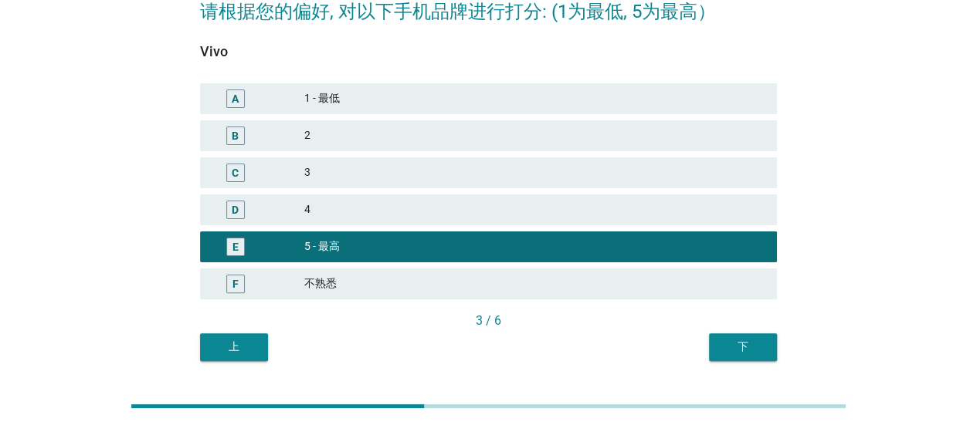
scroll to position [51, 0]
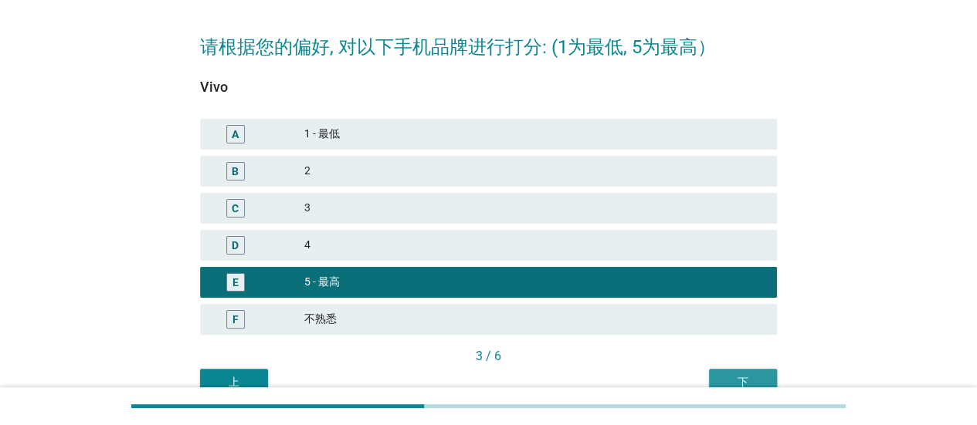
drag, startPoint x: 744, startPoint y: 370, endPoint x: 744, endPoint y: 317, distance: 53.3
click at [740, 319] on div "Vivo A 1 - 最低 B 2 C 3 D 4 E 5 - 最高 F 不熟悉 3 / 6 上 下" at bounding box center [488, 229] width 577 height 336
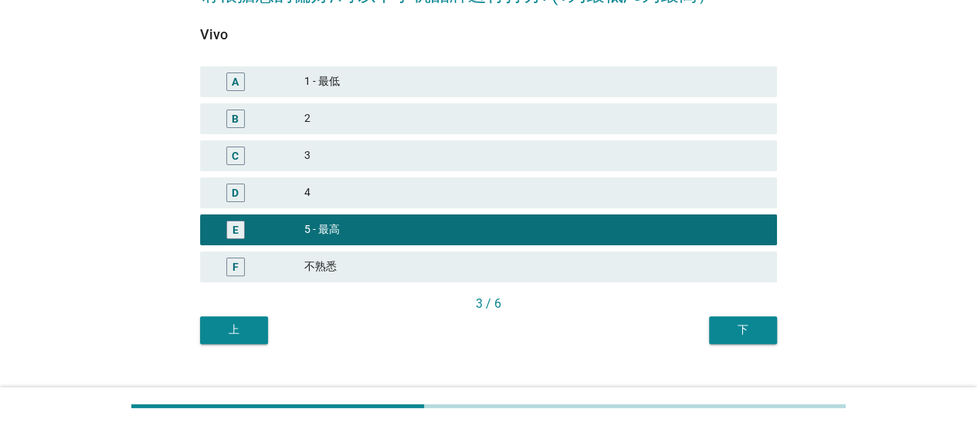
scroll to position [128, 0]
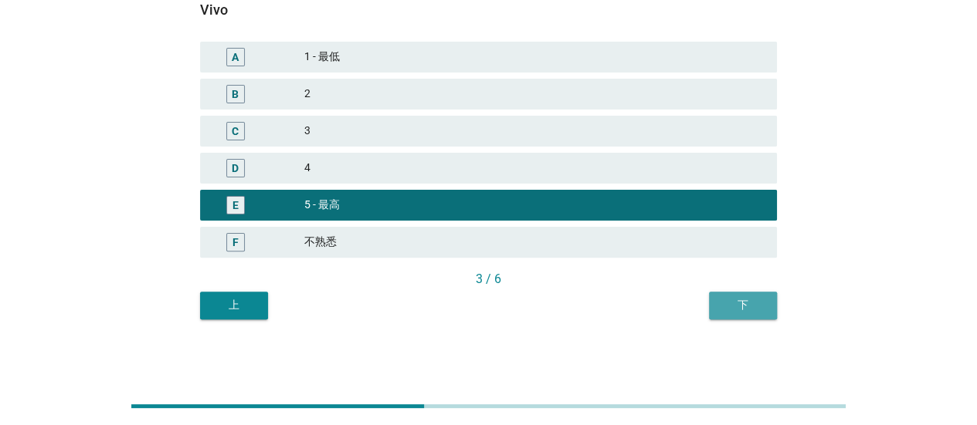
click at [751, 294] on button "下" at bounding box center [743, 306] width 68 height 28
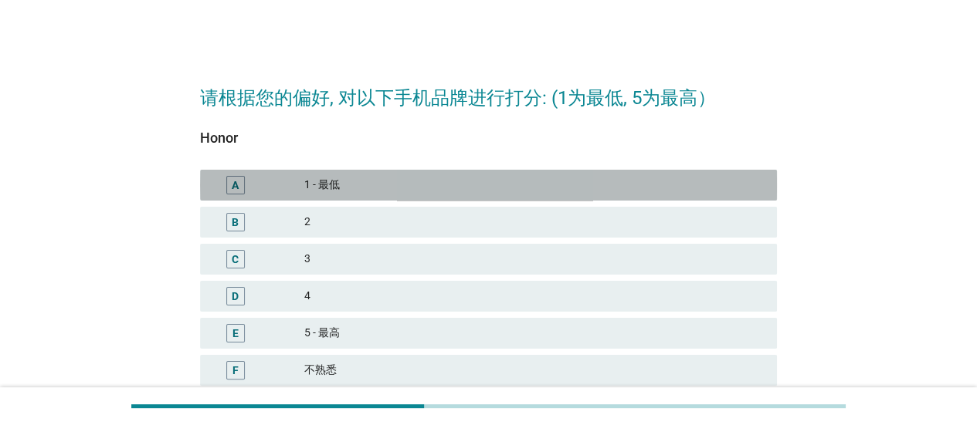
click at [460, 192] on div "1 - 最低" at bounding box center [534, 185] width 460 height 19
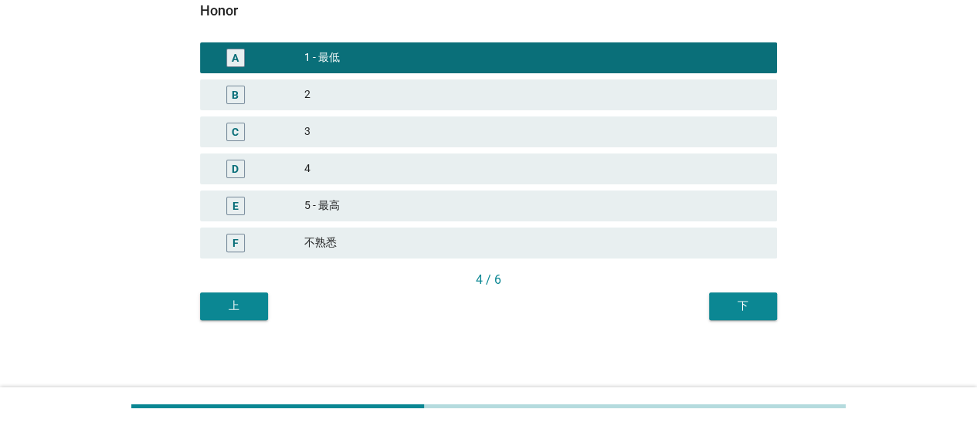
scroll to position [128, 0]
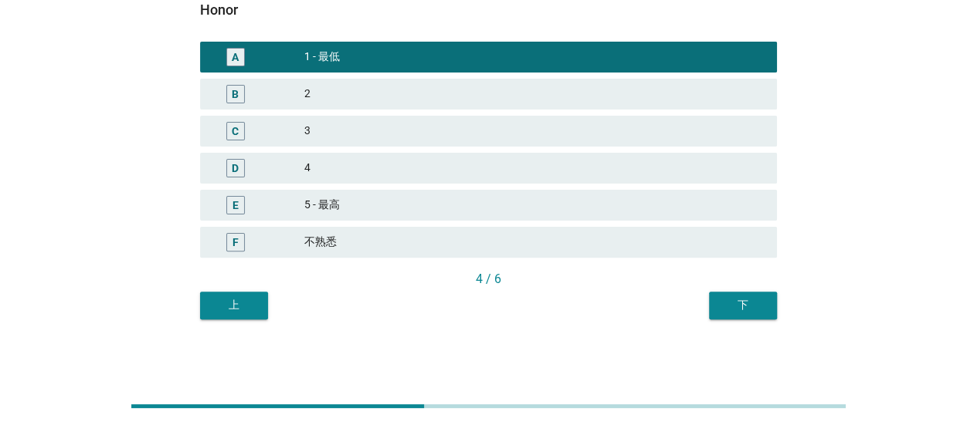
click at [748, 310] on div "下" at bounding box center [742, 305] width 43 height 16
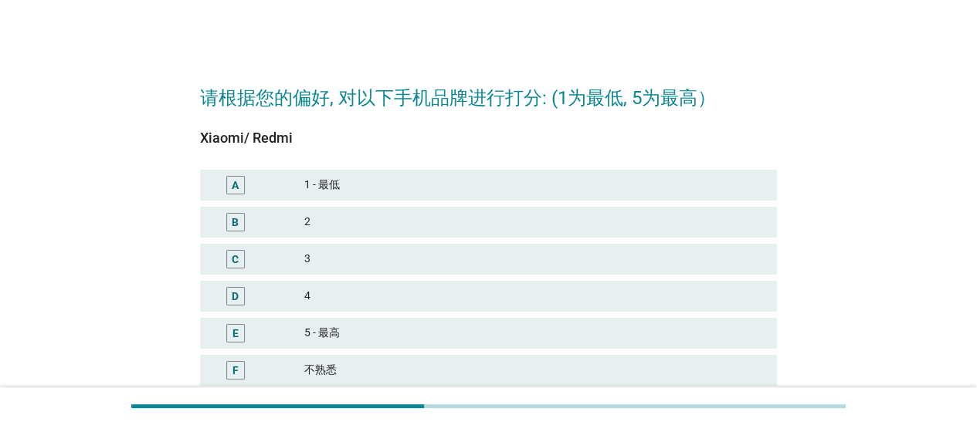
click at [470, 197] on div "A 1 - 最低" at bounding box center [488, 185] width 577 height 31
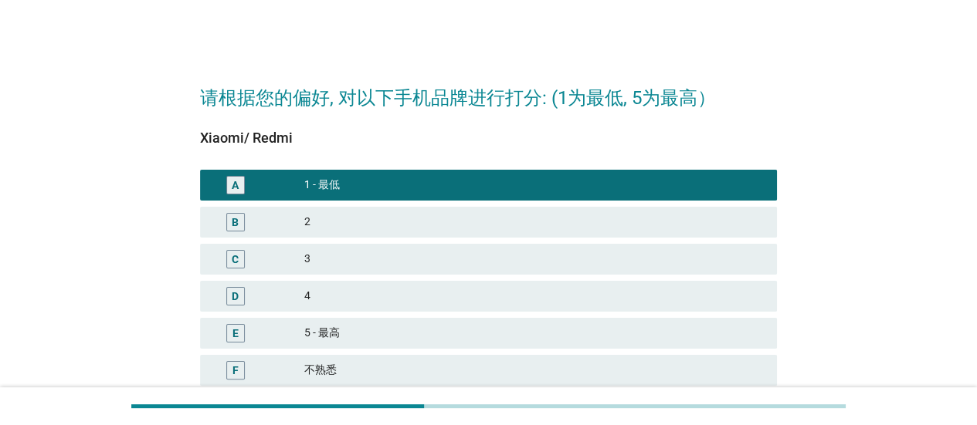
scroll to position [128, 0]
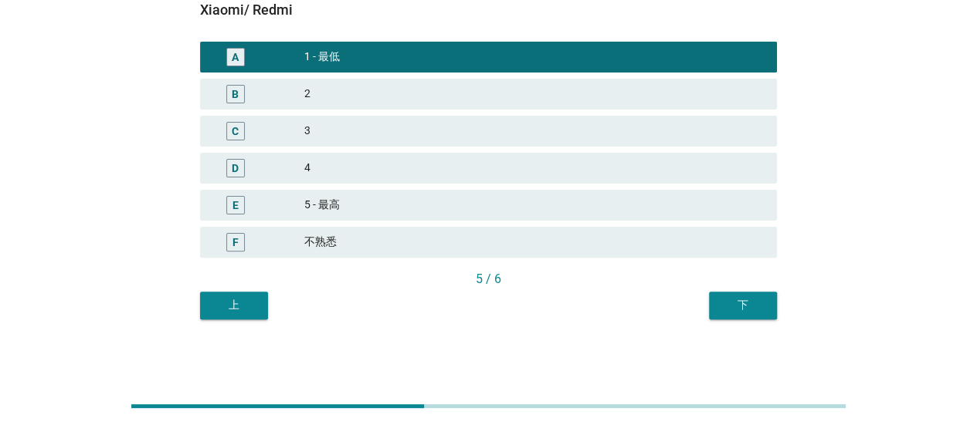
click at [743, 324] on div "请根据您的偏好, 对以下手机品牌进行打分: (1为最低, 5为最高） Xiaomi/ Redmi A 1 - 最低 B 2 C 3 D 4 E 5 - 最高 …" at bounding box center [489, 130] width 602 height 404
click at [739, 303] on div "下" at bounding box center [742, 305] width 43 height 16
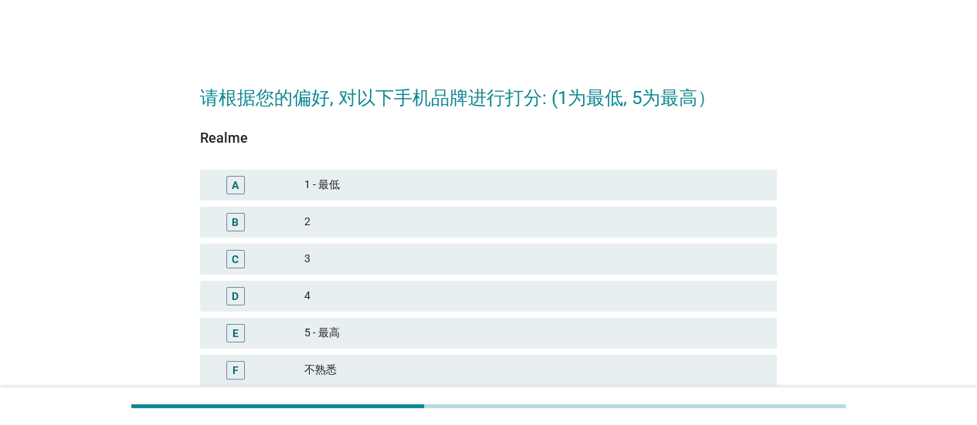
click at [569, 229] on div "2" at bounding box center [534, 222] width 460 height 19
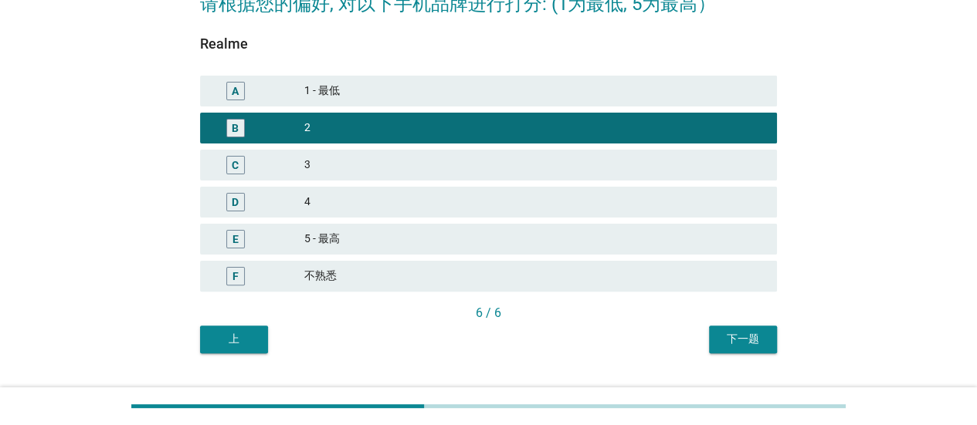
scroll to position [128, 0]
